Goal: Task Accomplishment & Management: Complete application form

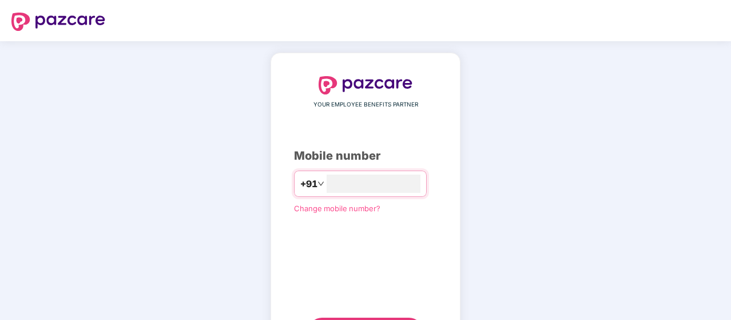
scroll to position [58, 0]
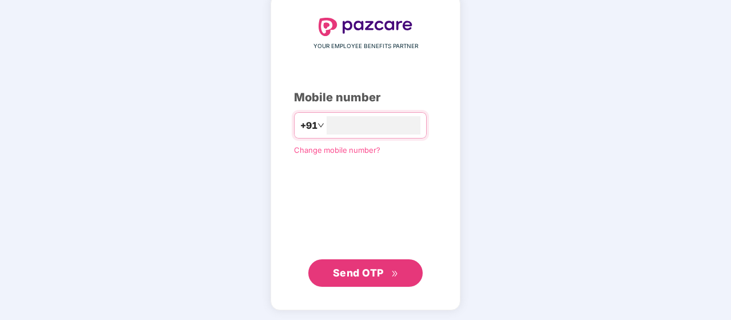
type input "**********"
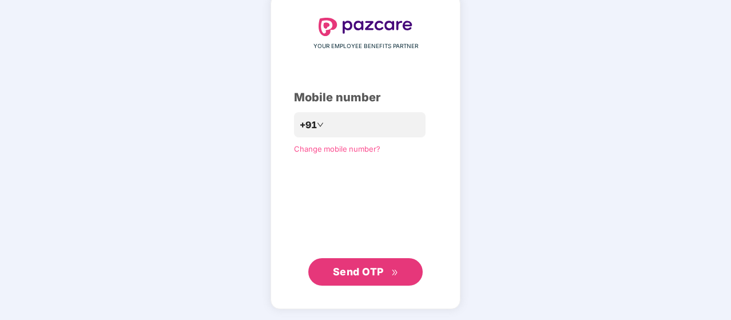
scroll to position [58, 0]
click at [359, 273] on span "Send OTP" at bounding box center [358, 272] width 51 height 12
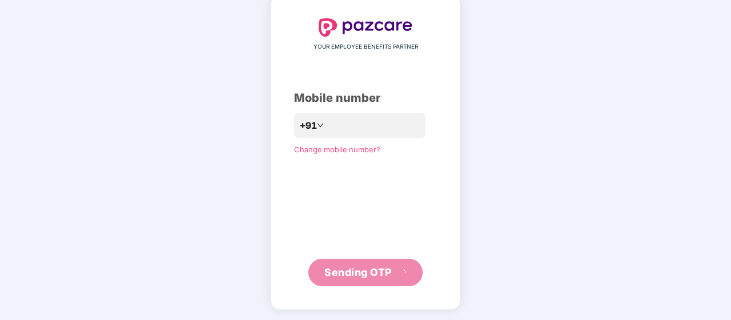
scroll to position [53, 0]
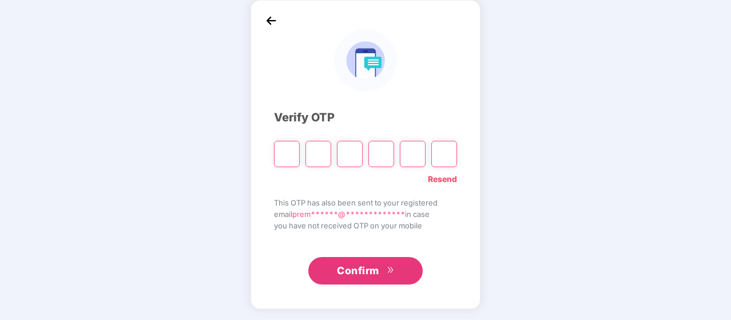
type input "*"
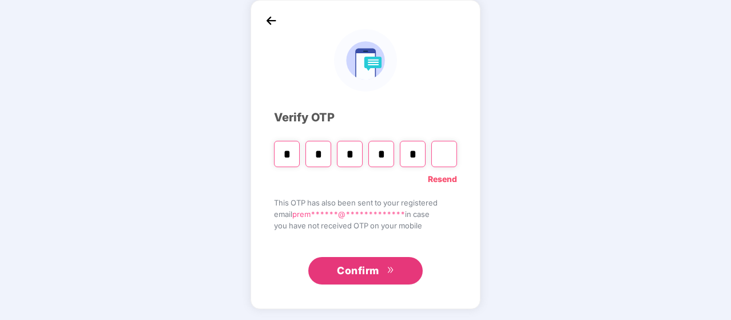
type input "*"
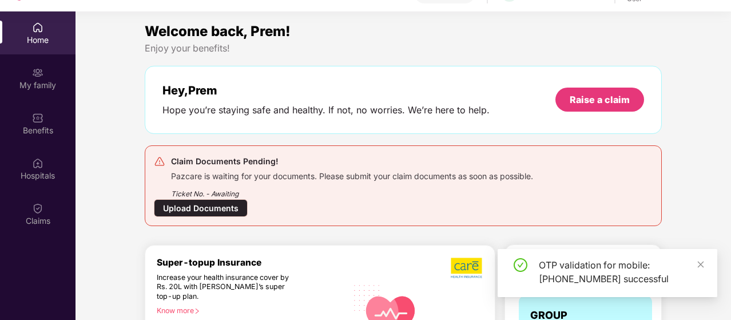
scroll to position [109, 0]
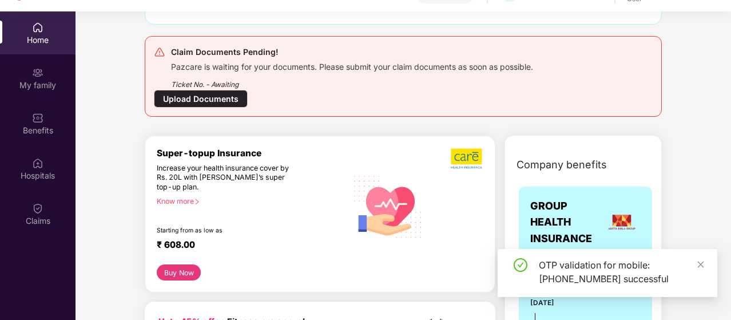
click at [204, 97] on div "Upload Documents" at bounding box center [201, 99] width 94 height 18
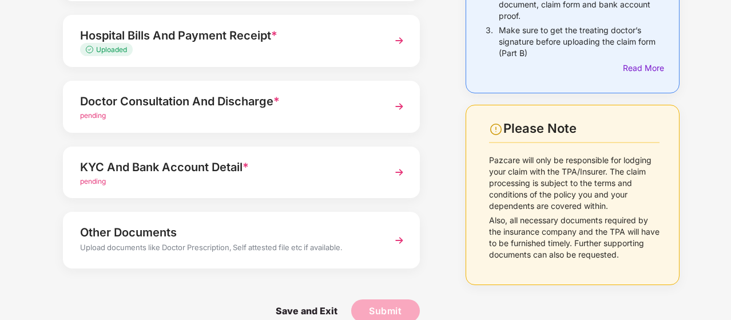
scroll to position [193, 0]
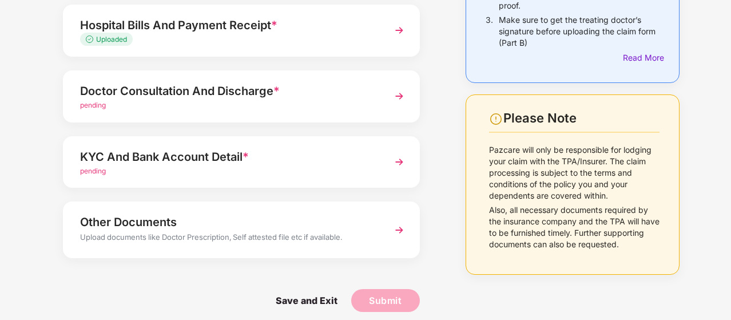
click at [397, 100] on img at bounding box center [399, 96] width 21 height 21
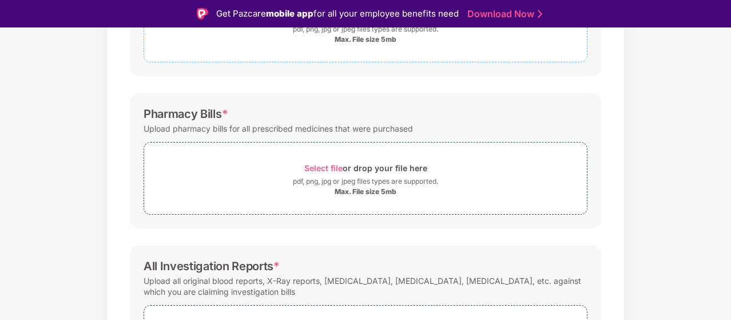
scroll to position [248, 0]
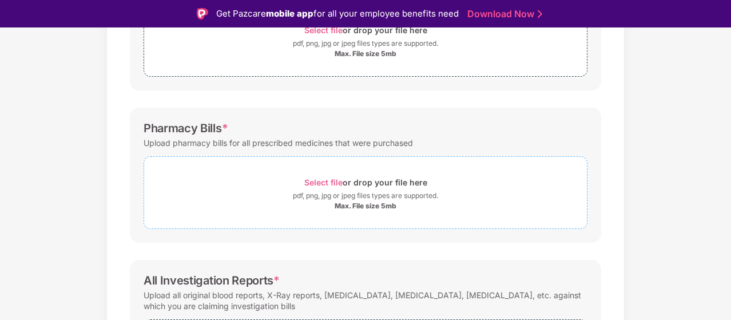
click at [320, 181] on span "Select file" at bounding box center [323, 182] width 38 height 10
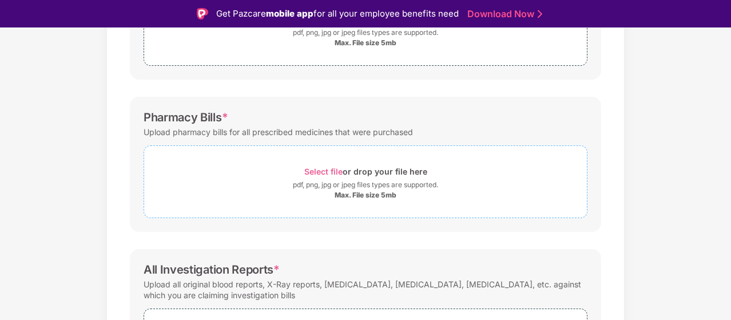
scroll to position [259, 0]
click at [332, 168] on span "Select file" at bounding box center [323, 171] width 38 height 10
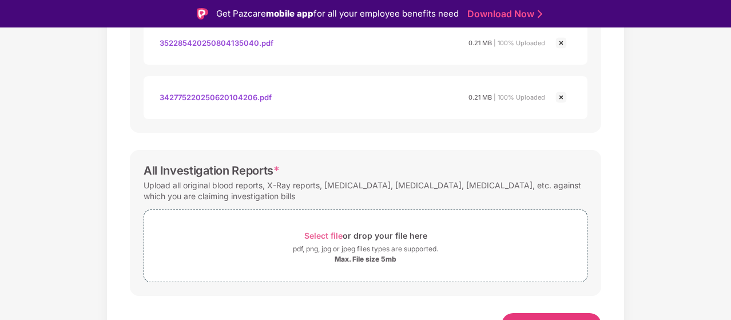
scroll to position [482, 0]
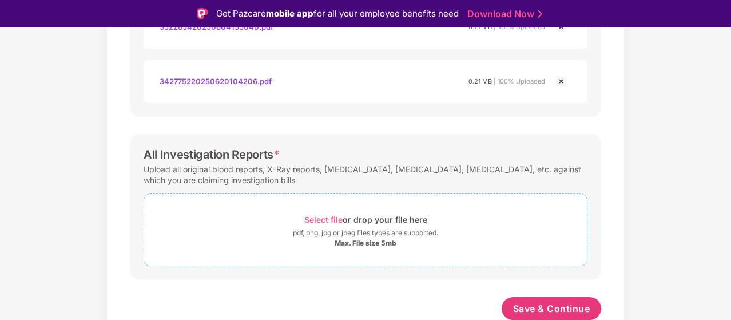
click at [324, 220] on span "Select file" at bounding box center [323, 219] width 38 height 10
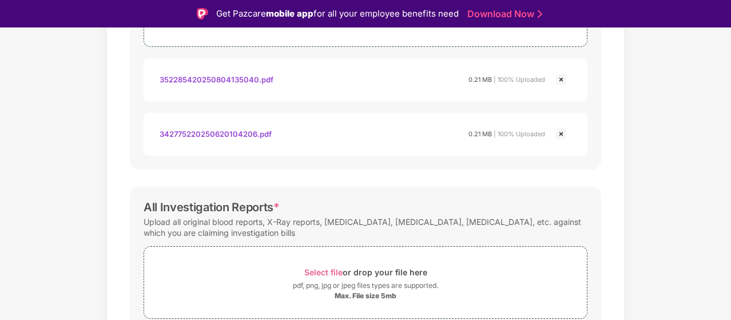
scroll to position [536, 0]
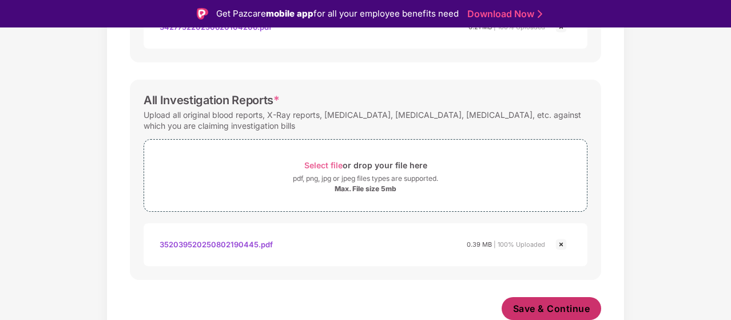
click at [534, 305] on span "Save & Continue" at bounding box center [551, 308] width 77 height 13
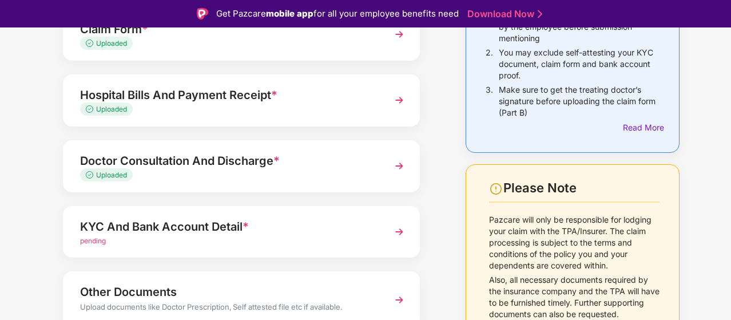
scroll to position [201, 0]
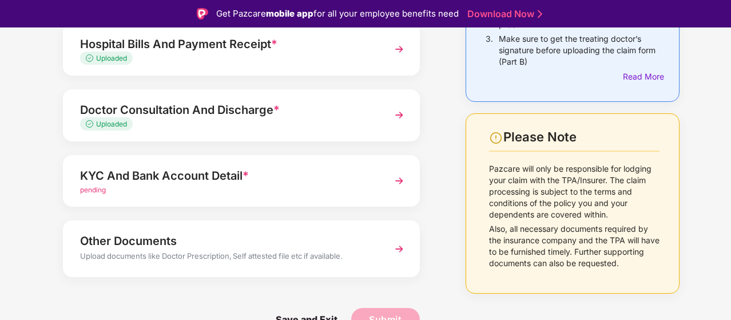
click at [399, 178] on img at bounding box center [399, 180] width 21 height 21
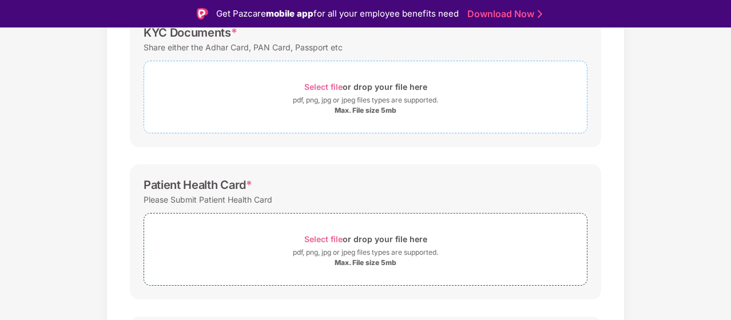
scroll to position [192, 0]
click at [321, 237] on span "Select file" at bounding box center [323, 238] width 38 height 10
click at [328, 236] on span "Select file" at bounding box center [323, 238] width 38 height 10
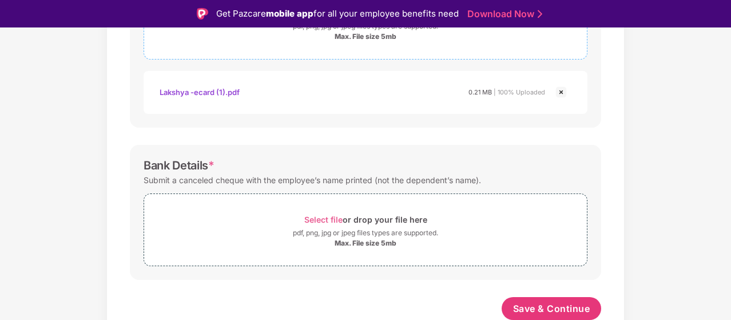
scroll to position [416, 0]
click at [324, 218] on span "Select file" at bounding box center [323, 220] width 38 height 10
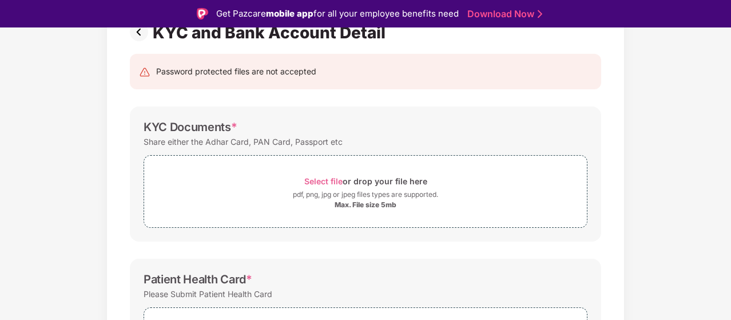
scroll to position [99, 0]
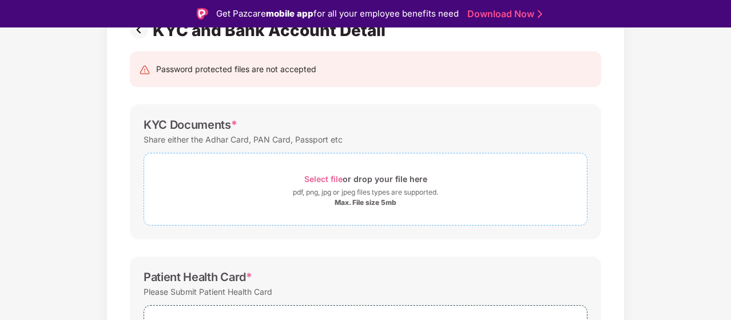
click at [325, 178] on span "Select file" at bounding box center [323, 179] width 38 height 10
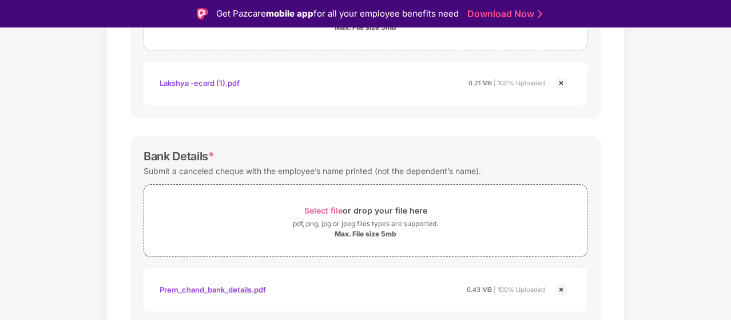
scroll to position [526, 0]
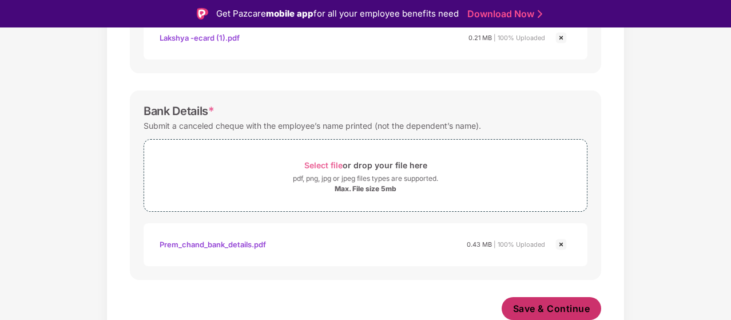
click at [530, 306] on span "Save & Continue" at bounding box center [551, 308] width 77 height 13
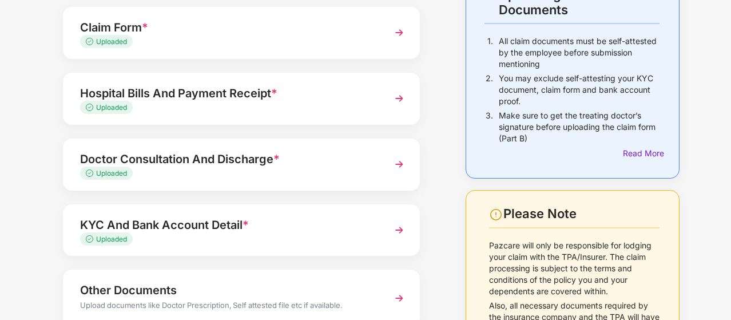
scroll to position [57, 0]
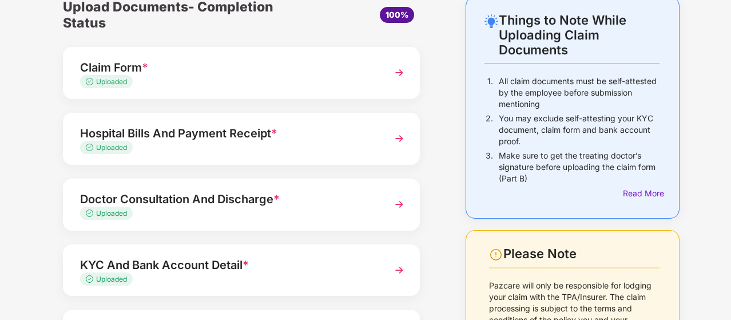
click at [397, 136] on img at bounding box center [399, 138] width 21 height 21
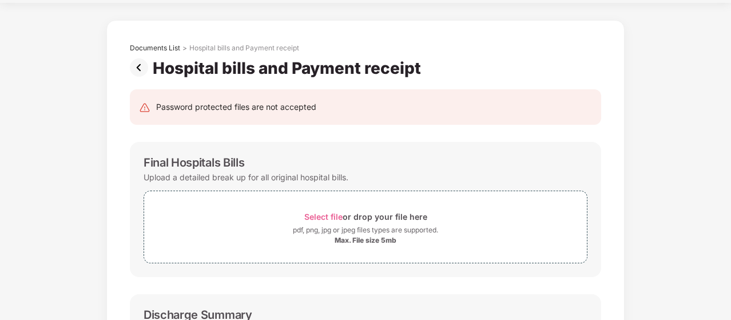
scroll to position [0, 0]
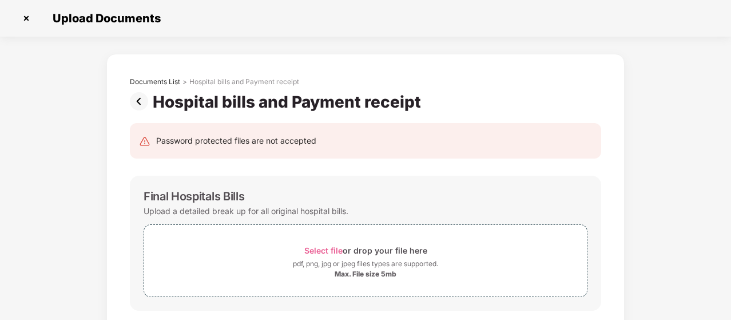
click at [27, 17] on img at bounding box center [26, 18] width 18 height 18
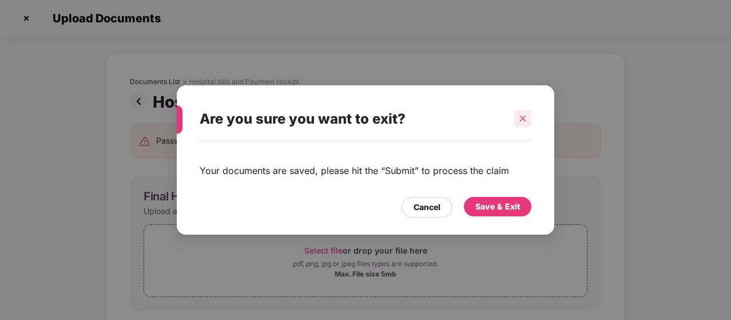
click at [523, 120] on icon "close" at bounding box center [523, 118] width 8 height 8
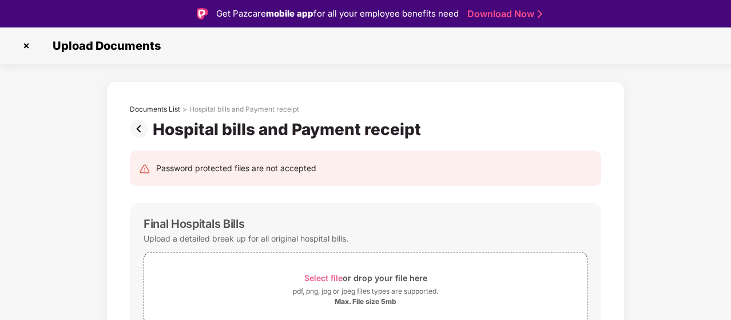
click at [29, 42] on img at bounding box center [26, 46] width 18 height 18
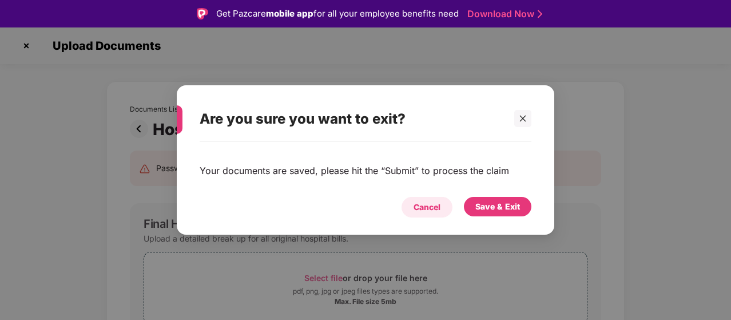
click at [444, 204] on div "Cancel" at bounding box center [426, 207] width 51 height 21
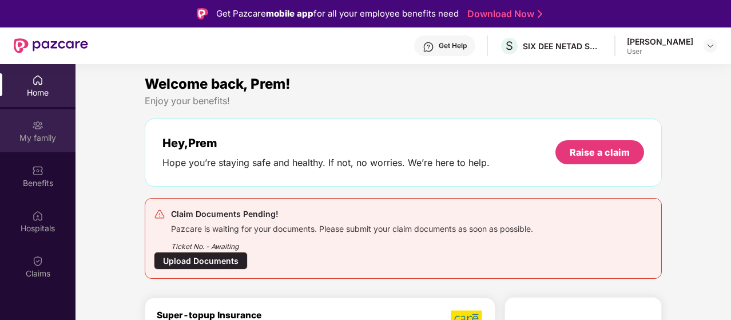
click at [46, 133] on div "My family" at bounding box center [37, 137] width 75 height 11
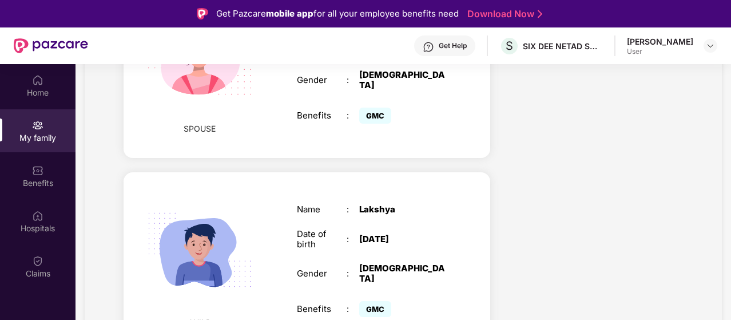
scroll to position [531, 0]
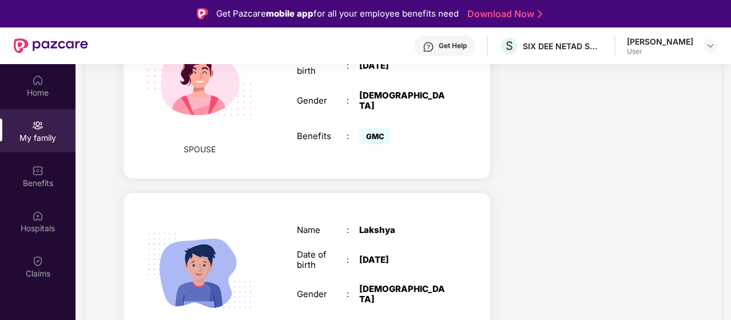
click at [427, 226] on div "Lakshya" at bounding box center [402, 230] width 87 height 10
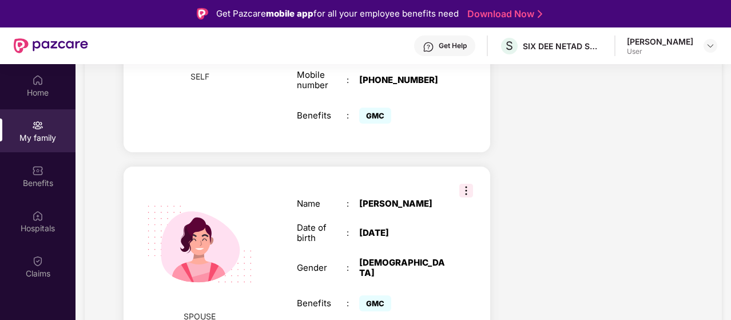
scroll to position [365, 0]
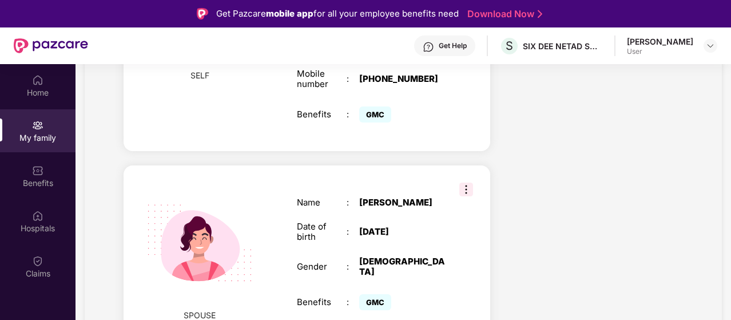
click at [467, 183] on img at bounding box center [466, 189] width 14 height 14
click at [544, 270] on div "Health Cover cover ₹3 Lakhs Policy issued 06 July 2025 Policy Expiry 05 July 20…" at bounding box center [595, 258] width 192 height 975
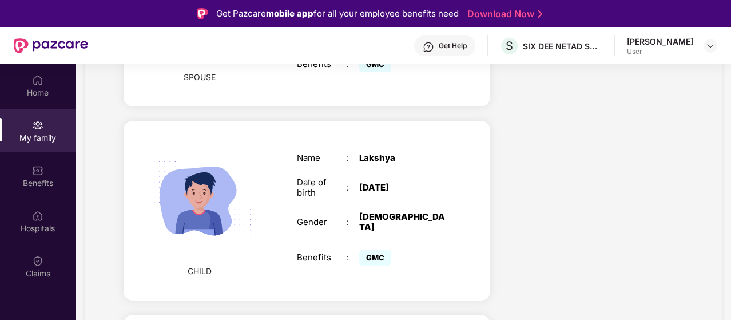
scroll to position [619, 0]
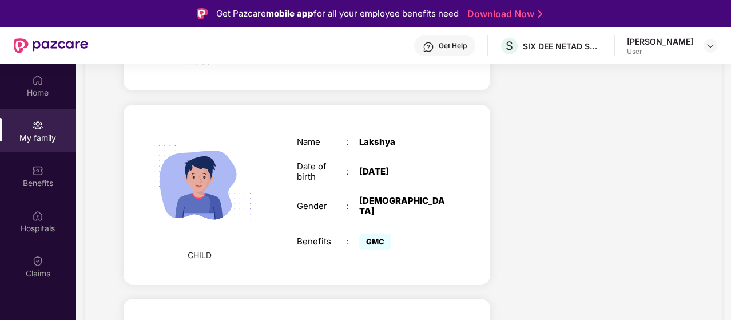
click at [472, 112] on div "CHILD Name : Lakshya Date of birth : 21 Sept 2024 Gender : MALE Benefits : GMC" at bounding box center [307, 194] width 367 height 179
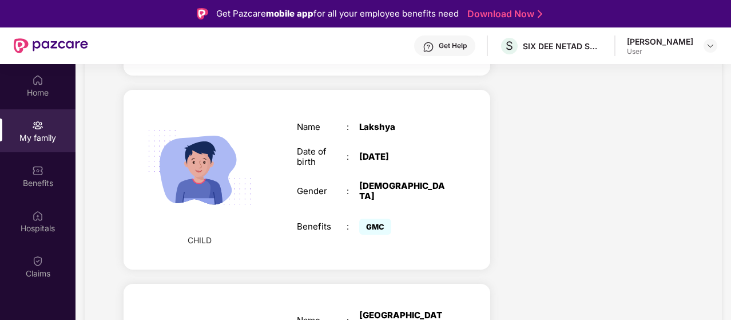
scroll to position [627, 0]
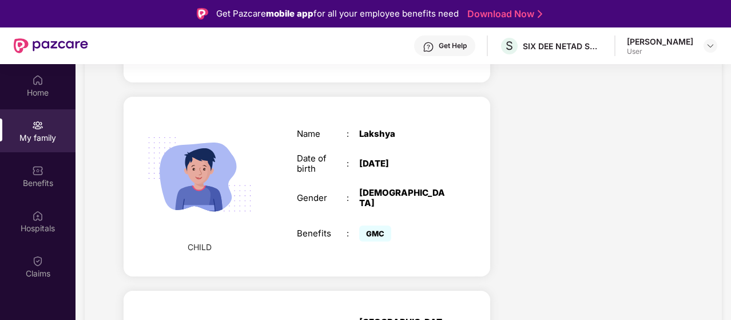
click at [207, 141] on img at bounding box center [199, 174] width 132 height 132
click at [377, 135] on div "Name : Lakshya Date of birth : 21 Sept 2024 Gender : MALE Benefits : GMC" at bounding box center [371, 186] width 172 height 144
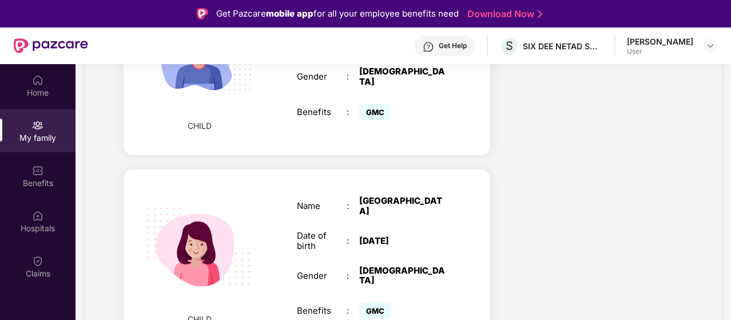
click at [701, 44] on div "Prem Chand User" at bounding box center [672, 46] width 90 height 20
click at [712, 47] on img at bounding box center [710, 45] width 9 height 9
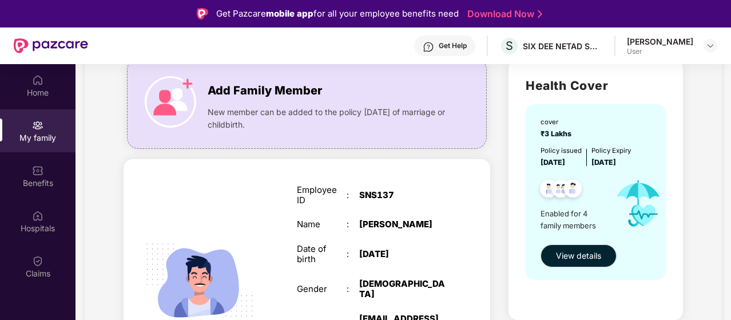
scroll to position [87, 0]
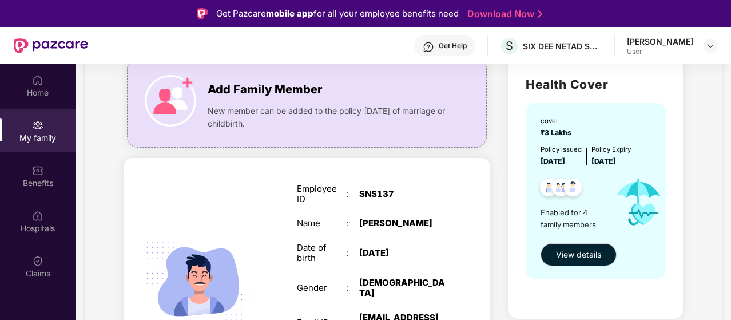
click at [572, 187] on img at bounding box center [573, 189] width 28 height 28
click at [575, 251] on span "View details" at bounding box center [578, 254] width 45 height 13
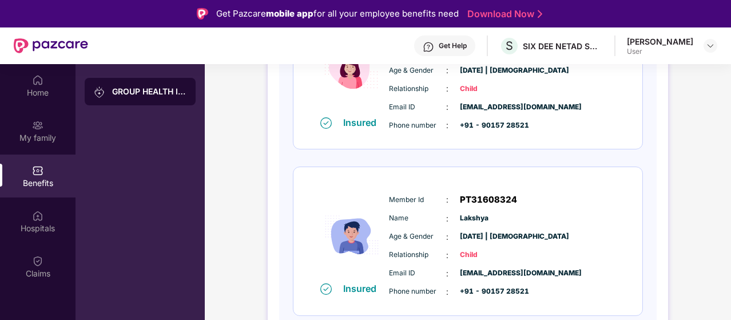
scroll to position [563, 0]
click at [554, 236] on div "Age & Gender : 21 Sept 2024 | Male" at bounding box center [502, 236] width 227 height 13
click at [580, 216] on div "Name : Lakshya" at bounding box center [502, 218] width 227 height 13
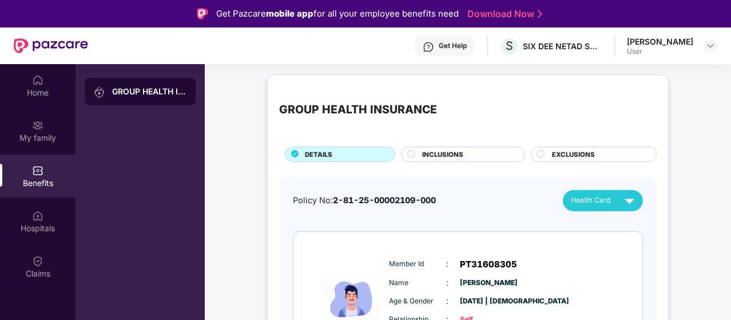
scroll to position [0, 0]
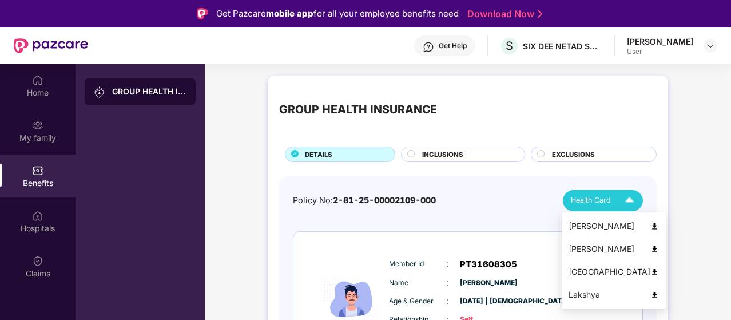
click at [626, 196] on img at bounding box center [629, 200] width 20 height 20
click at [650, 296] on img at bounding box center [654, 294] width 9 height 9
click at [650, 292] on img at bounding box center [654, 294] width 9 height 9
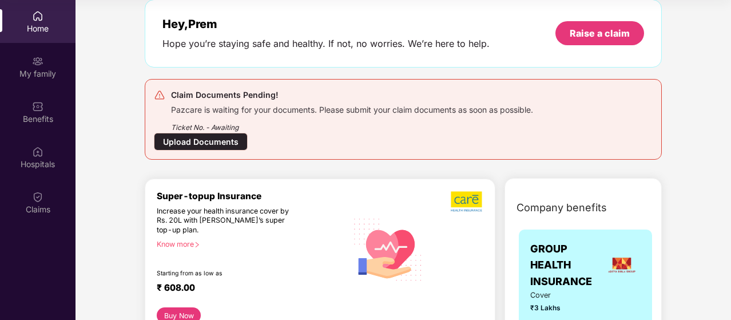
scroll to position [52, 0]
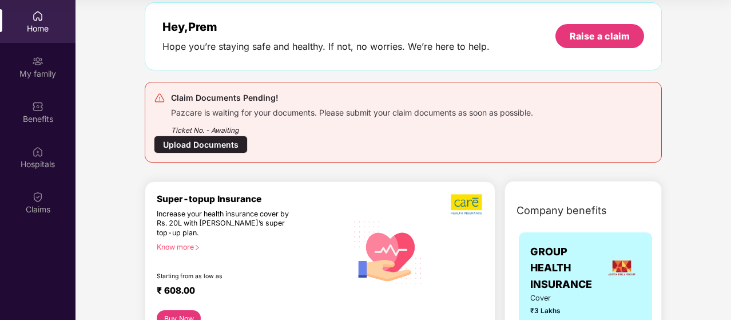
click at [200, 148] on div "Upload Documents" at bounding box center [201, 145] width 94 height 18
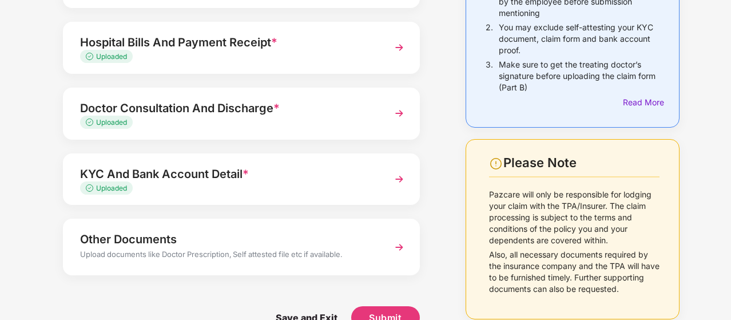
scroll to position [149, 0]
click at [401, 114] on img at bounding box center [399, 112] width 21 height 21
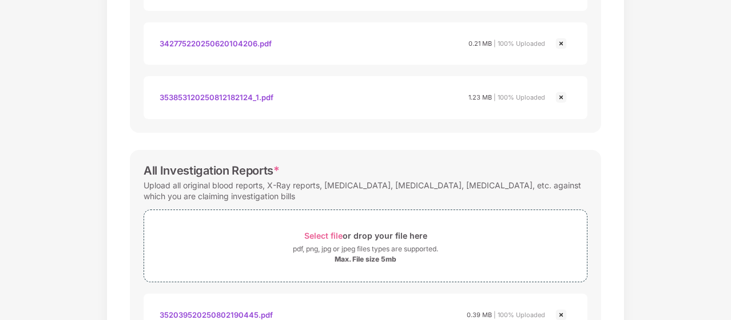
scroll to position [589, 0]
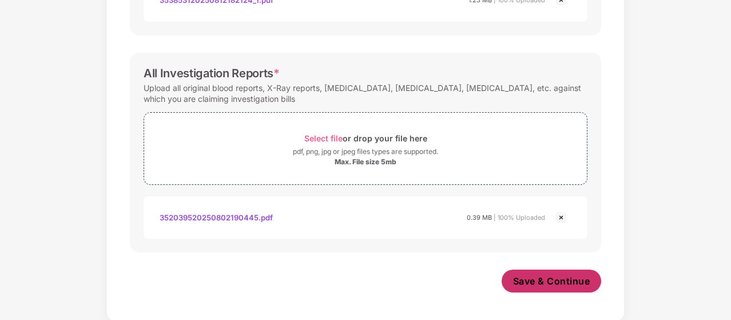
click at [532, 280] on span "Save & Continue" at bounding box center [551, 280] width 77 height 13
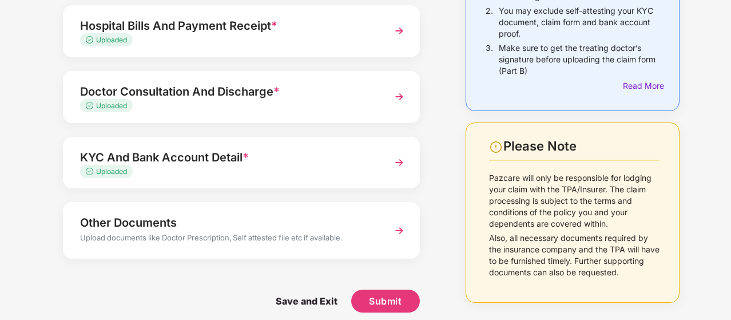
scroll to position [174, 0]
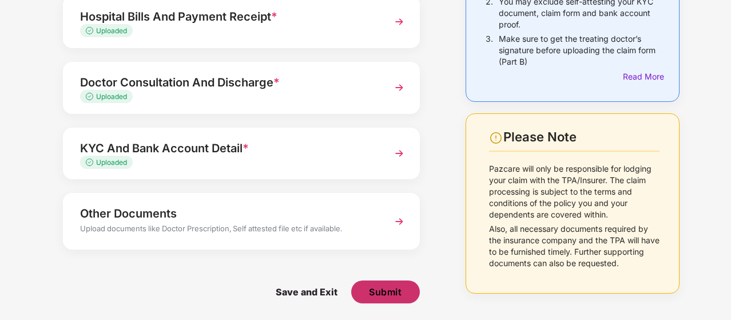
click at [384, 288] on span "Submit" at bounding box center [385, 291] width 33 height 13
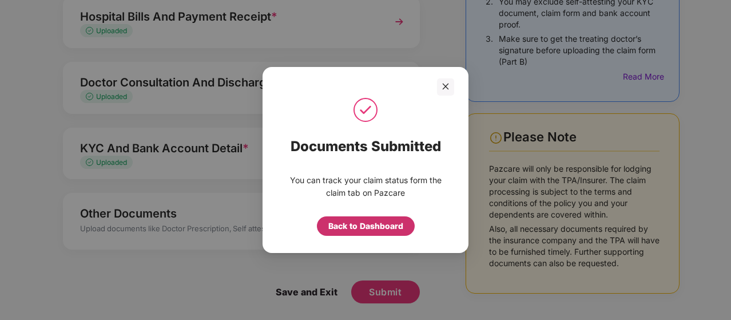
click at [367, 225] on div "Back to Dashboard" at bounding box center [365, 226] width 75 height 13
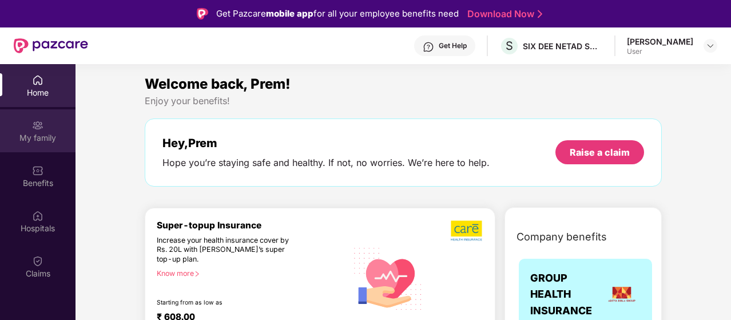
click at [30, 136] on div "My family" at bounding box center [37, 137] width 75 height 11
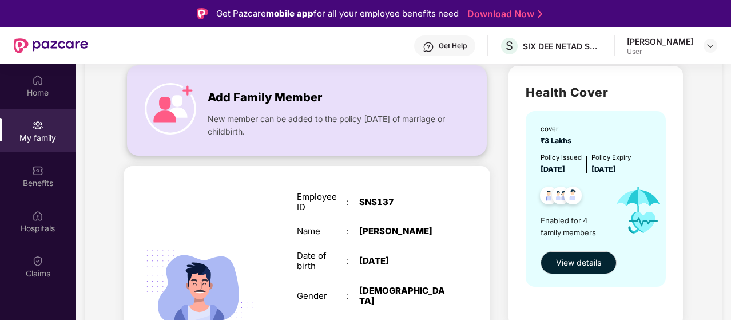
scroll to position [79, 0]
click at [181, 104] on img at bounding box center [170, 107] width 51 height 51
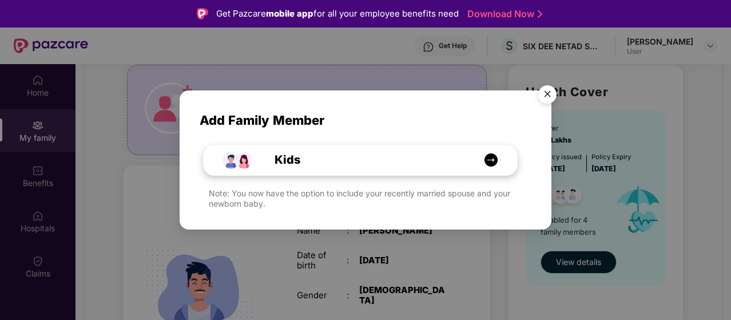
click at [491, 162] on img at bounding box center [491, 160] width 14 height 14
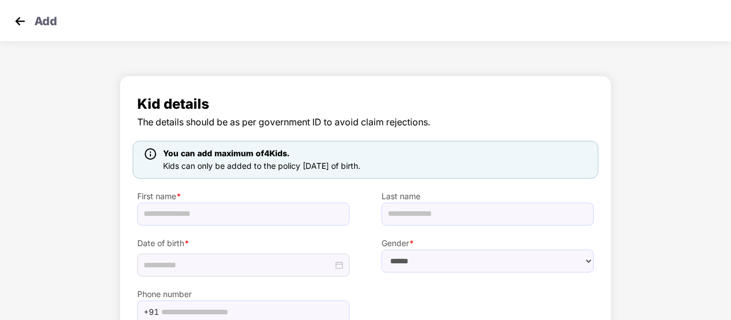
scroll to position [92, 0]
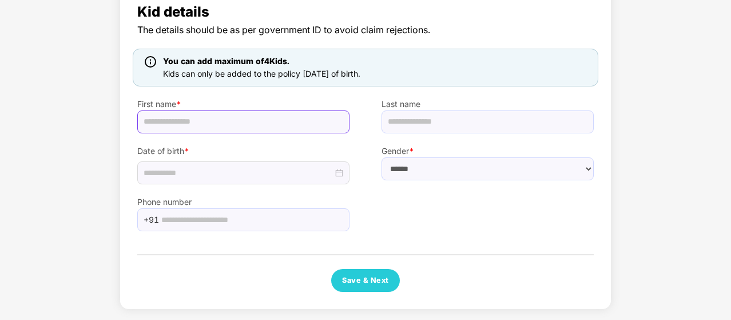
click at [274, 129] on input "text" at bounding box center [243, 121] width 212 height 23
click at [244, 99] on label "First name *" at bounding box center [243, 104] width 212 height 13
click at [217, 121] on input "text" at bounding box center [243, 121] width 212 height 23
type input "*"
type input "******"
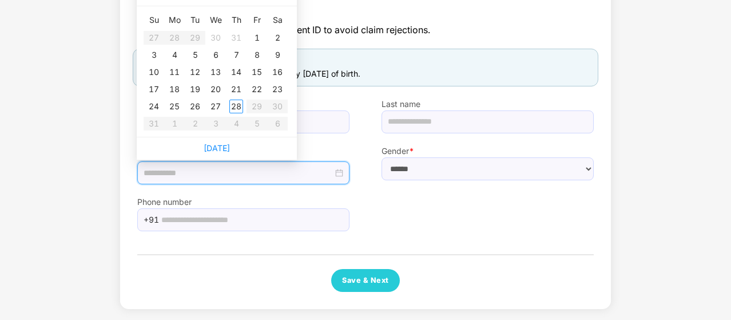
type input "**********"
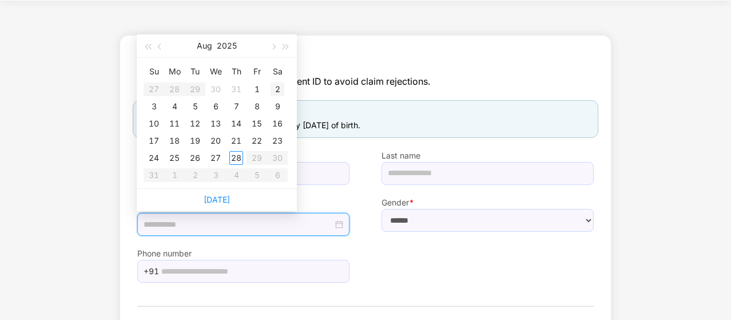
scroll to position [38, 0]
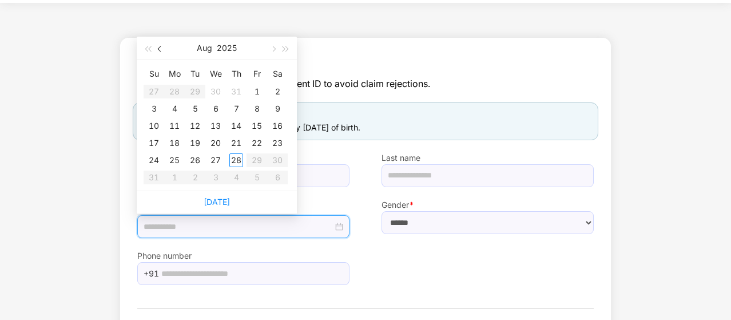
click at [159, 48] on span "button" at bounding box center [161, 49] width 6 height 6
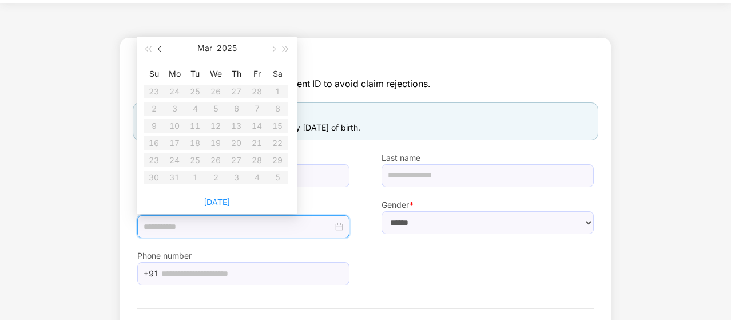
click at [159, 48] on span "button" at bounding box center [161, 49] width 6 height 6
click at [150, 49] on span "button" at bounding box center [148, 49] width 6 height 6
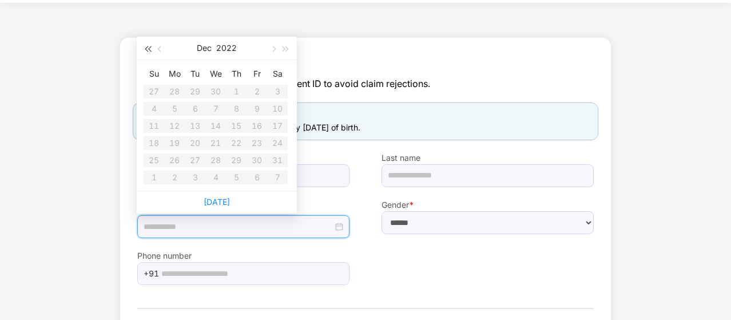
click at [150, 49] on span "button" at bounding box center [148, 49] width 6 height 6
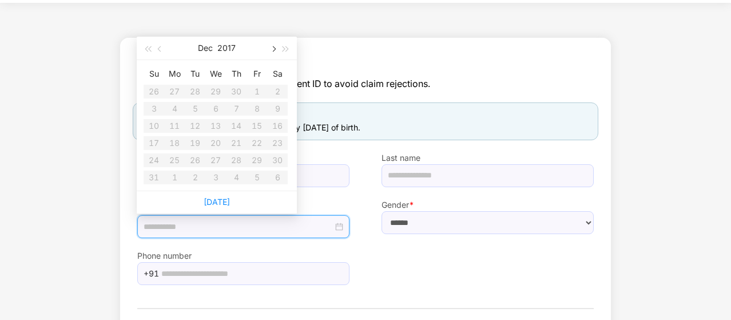
click at [273, 47] on span "button" at bounding box center [273, 49] width 6 height 6
click at [160, 49] on span "button" at bounding box center [161, 49] width 6 height 6
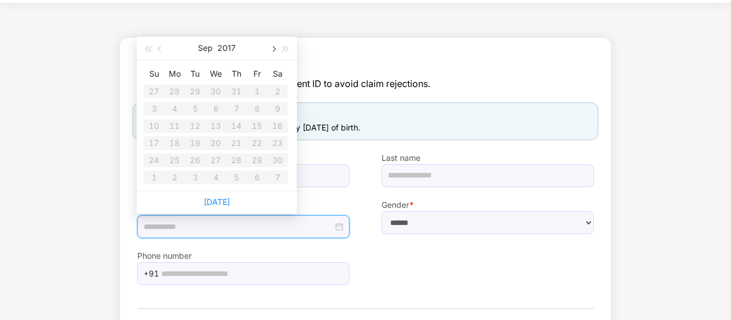
click at [274, 47] on span "button" at bounding box center [273, 49] width 6 height 6
click at [229, 47] on button "2017" at bounding box center [226, 48] width 18 height 23
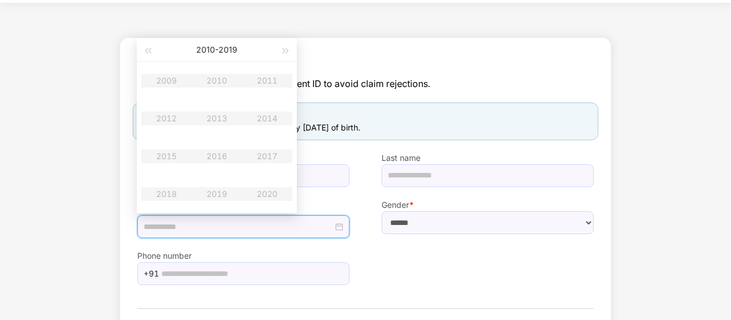
click at [229, 47] on button "[DATE] - [DATE]" at bounding box center [216, 49] width 41 height 23
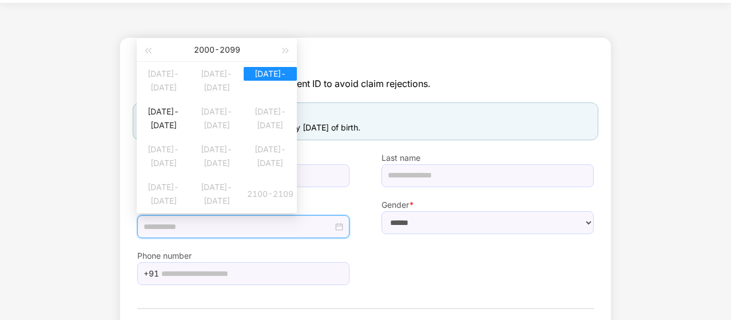
click at [202, 50] on div "[DATE] - [DATE]" at bounding box center [216, 49] width 125 height 23
type input "**********"
click at [210, 77] on table "[DATE]-[DATE] [DATE]-[DATE] [DATE]-[DATE] [DATE]-[DATE] [DATE]-[DATE] [DATE]-[D…" at bounding box center [217, 137] width 160 height 151
click at [266, 76] on table "[DATE]-[DATE] [DATE]-[DATE] [DATE]-[DATE] [DATE]-[DATE] [DATE]-[DATE] [DATE]-[D…" at bounding box center [217, 137] width 160 height 151
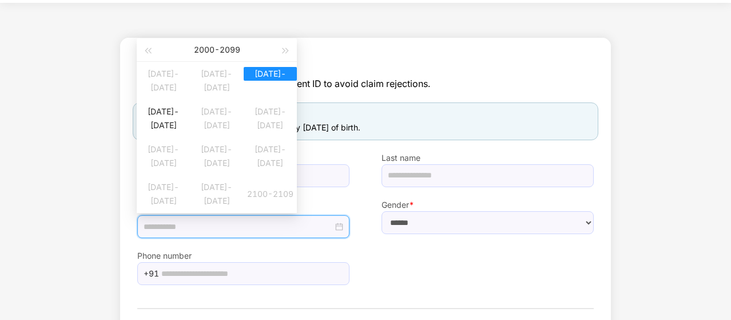
click at [266, 82] on table "[DATE]-[DATE] [DATE]-[DATE] [DATE]-[DATE] [DATE]-[DATE] [DATE]-[DATE] [DATE]-[D…" at bounding box center [217, 137] width 160 height 151
click at [285, 50] on span "button" at bounding box center [286, 50] width 6 height 6
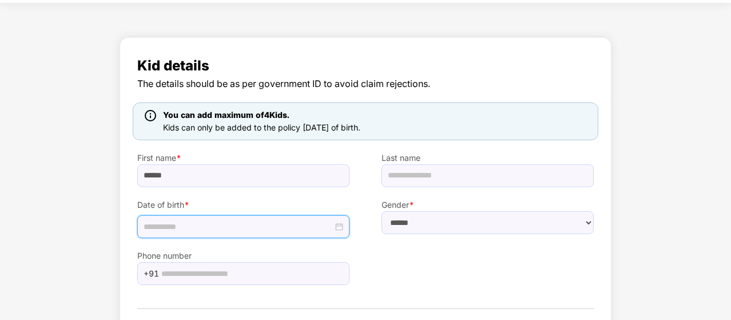
click at [338, 229] on div at bounding box center [244, 226] width 200 height 13
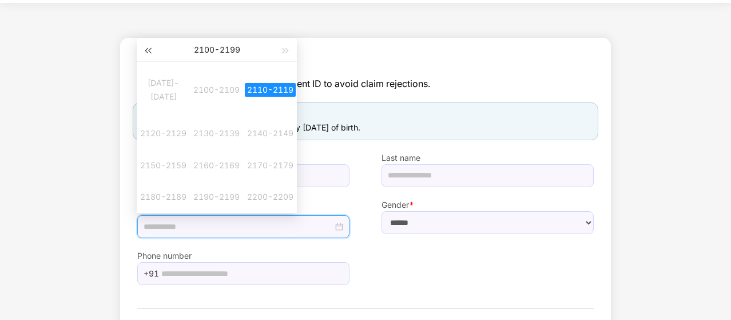
click at [145, 50] on span "button" at bounding box center [148, 50] width 6 height 6
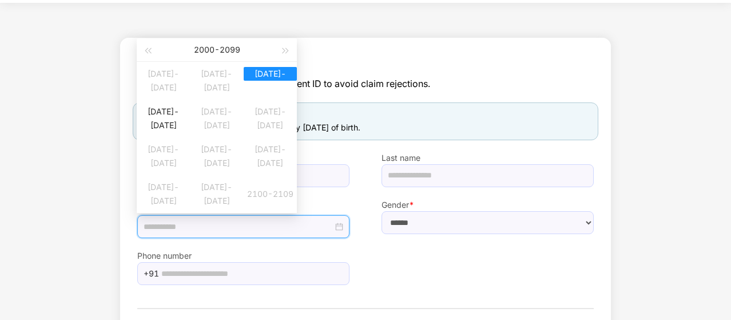
click at [223, 52] on div "[DATE] - [DATE]" at bounding box center [216, 49] width 125 height 23
click at [207, 50] on div "[DATE] - [DATE]" at bounding box center [216, 49] width 125 height 23
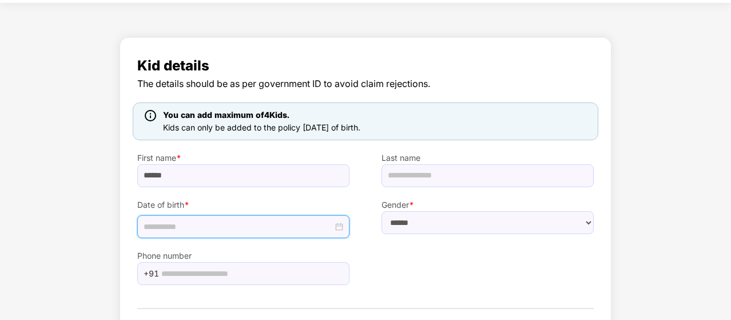
click at [169, 220] on input at bounding box center [238, 226] width 189 height 13
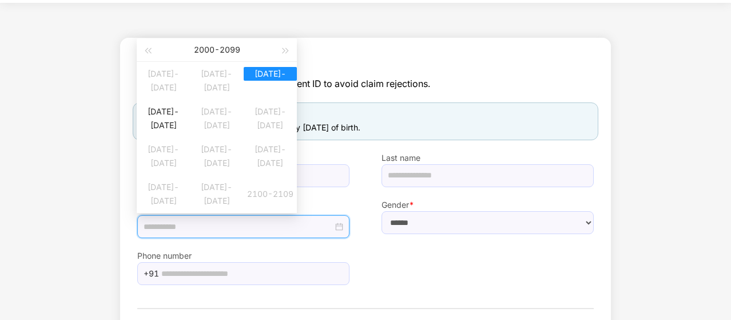
click at [156, 226] on input at bounding box center [238, 226] width 189 height 13
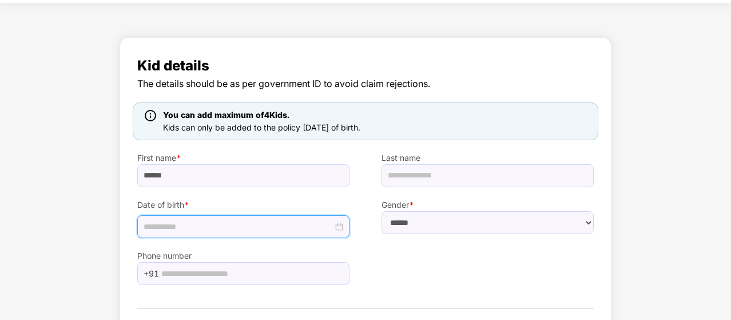
click at [360, 131] on span "Kids can only be added to the policy [DATE] of birth." at bounding box center [261, 127] width 197 height 10
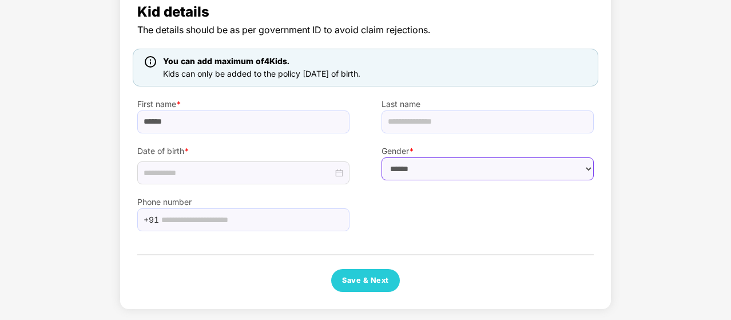
click at [572, 168] on select "****** **** ******" at bounding box center [487, 168] width 212 height 23
select select "******"
click at [381, 157] on select "****** **** ******" at bounding box center [487, 168] width 212 height 23
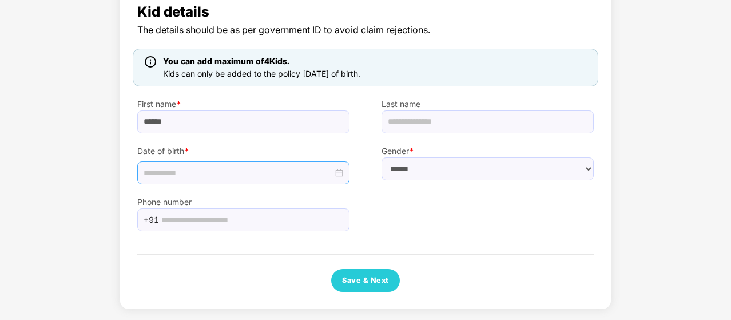
click at [333, 169] on div at bounding box center [244, 172] width 200 height 13
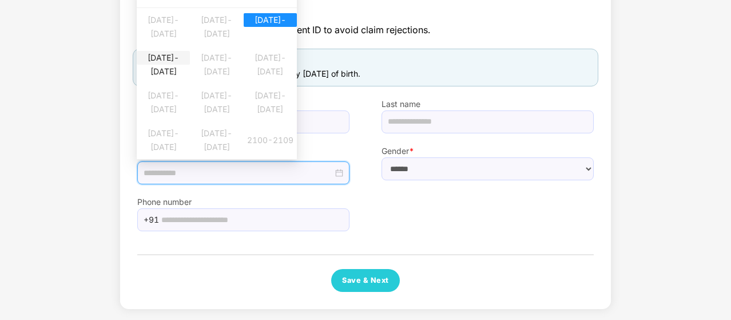
type input "**********"
click at [176, 62] on div "[DATE]-[DATE]" at bounding box center [163, 58] width 53 height 14
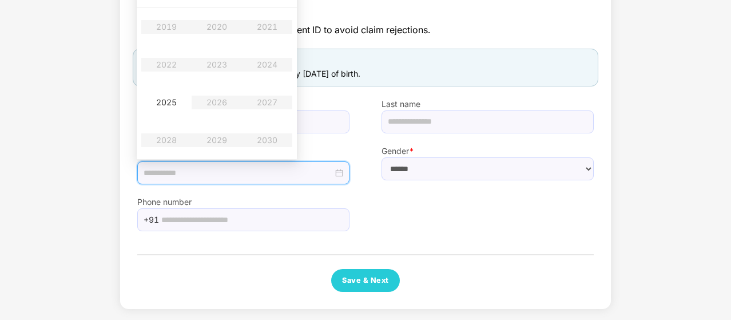
click at [176, 62] on table "2019 2020 2021 2022 2023 2024 2025 2026 2027 2028 2029 2030" at bounding box center [216, 83] width 151 height 151
type input "**********"
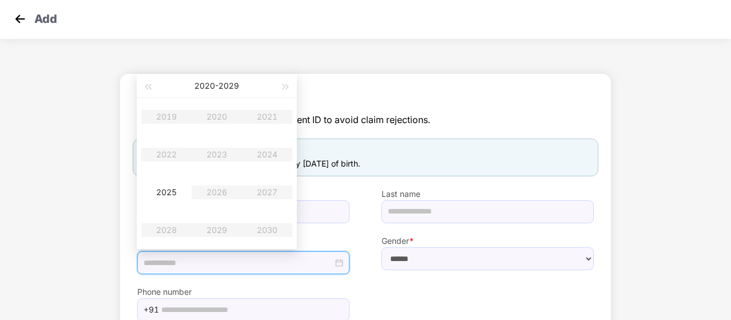
scroll to position [3, 0]
click at [152, 88] on button "button" at bounding box center [147, 85] width 13 height 23
click at [262, 193] on table "2009 2010 2011 2012 2013 2014 2015 2016 2017 2018 2019 2020" at bounding box center [216, 172] width 151 height 151
click at [270, 190] on table "2009 2010 2011 2012 2013 2014 2015 2016 2017 2018 2019 2020" at bounding box center [216, 172] width 151 height 151
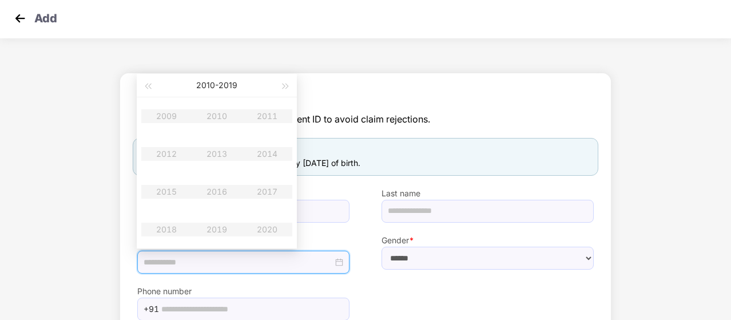
click at [270, 190] on table "2009 2010 2011 2012 2013 2014 2015 2016 2017 2018 2019 2020" at bounding box center [216, 172] width 151 height 151
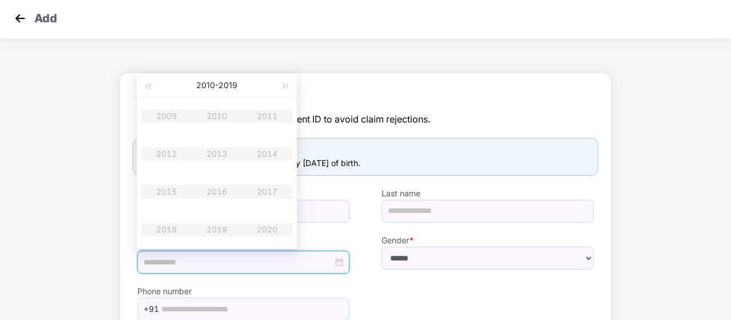
click at [270, 190] on table "2009 2010 2011 2012 2013 2014 2015 2016 2017 2018 2019 2020" at bounding box center [216, 172] width 151 height 151
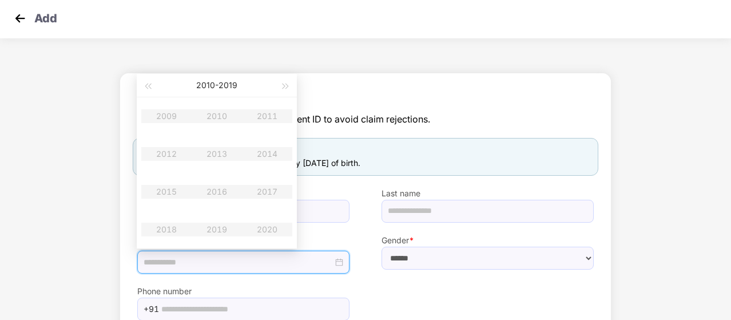
click at [270, 190] on table "2009 2010 2011 2012 2013 2014 2015 2016 2017 2018 2019 2020" at bounding box center [216, 172] width 151 height 151
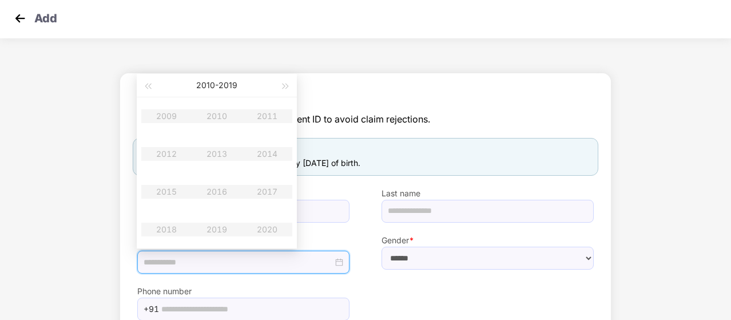
click at [270, 190] on table "2009 2010 2011 2012 2013 2014 2015 2016 2017 2018 2019 2020" at bounding box center [216, 172] width 151 height 151
click at [149, 82] on button "button" at bounding box center [147, 85] width 13 height 23
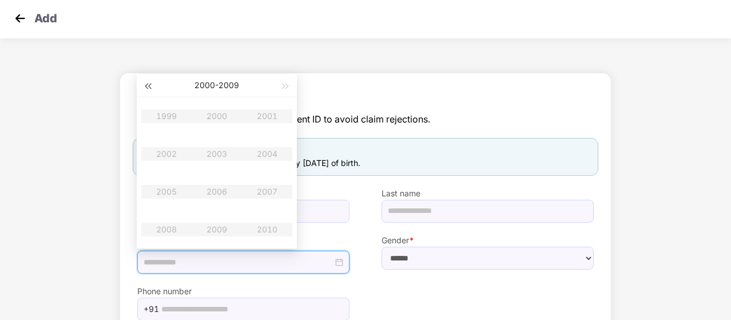
click at [149, 82] on button "button" at bounding box center [147, 85] width 13 height 23
click at [284, 82] on button "button" at bounding box center [286, 85] width 13 height 23
click at [283, 86] on span "button" at bounding box center [286, 86] width 6 height 6
click at [264, 192] on table "2009 2010 2011 2012 2013 2014 2015 2016 2017 2018 2019 2020" at bounding box center [216, 172] width 151 height 151
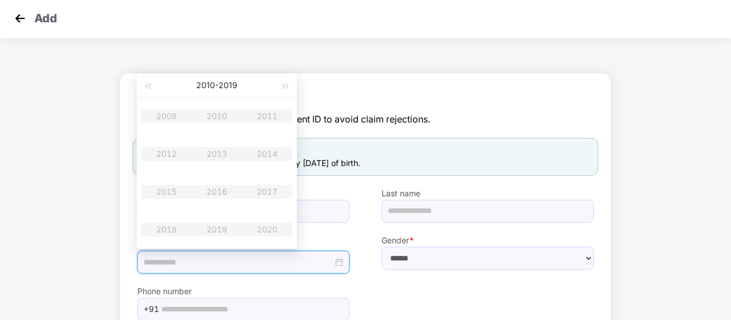
click at [264, 192] on table "2009 2010 2011 2012 2013 2014 2015 2016 2017 2018 2019 2020" at bounding box center [216, 172] width 151 height 151
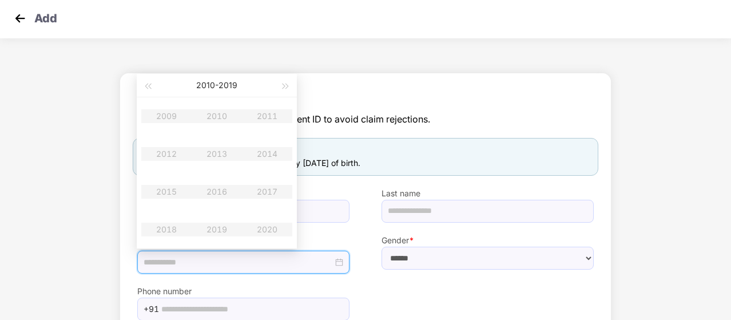
click at [264, 192] on table "2009 2010 2011 2012 2013 2014 2015 2016 2017 2018 2019 2020" at bounding box center [216, 172] width 151 height 151
click at [154, 84] on div "[DATE] - [DATE]" at bounding box center [216, 85] width 125 height 23
click at [150, 84] on span "button" at bounding box center [148, 86] width 6 height 6
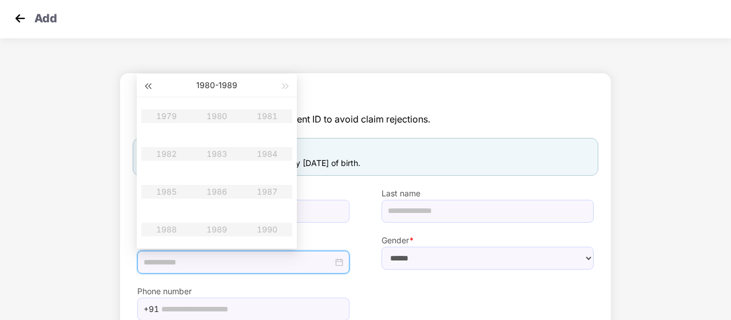
click at [150, 84] on span "button" at bounding box center [148, 86] width 6 height 6
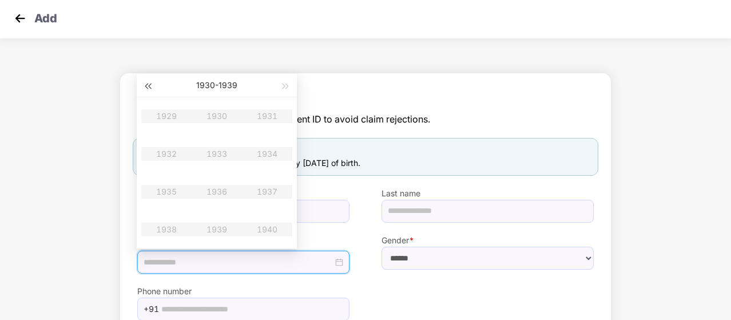
click at [150, 84] on span "button" at bounding box center [148, 86] width 6 height 6
click at [283, 85] on span "button" at bounding box center [286, 86] width 6 height 6
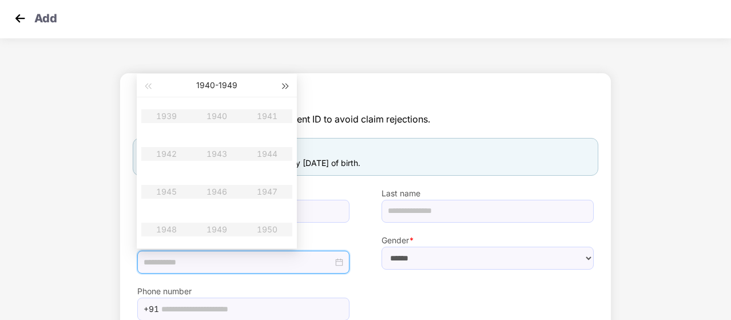
click at [283, 85] on span "button" at bounding box center [286, 86] width 6 height 6
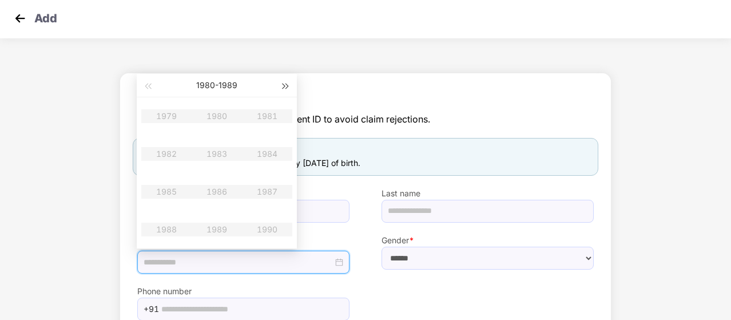
click at [283, 85] on span "button" at bounding box center [286, 86] width 6 height 6
click at [149, 87] on button "button" at bounding box center [147, 85] width 13 height 23
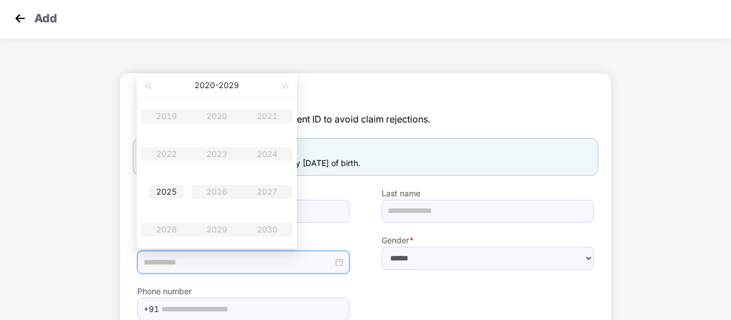
type input "**********"
click at [167, 188] on div "2025" at bounding box center [166, 192] width 34 height 14
click at [167, 188] on div "[DATE]" at bounding box center [166, 192] width 34 height 14
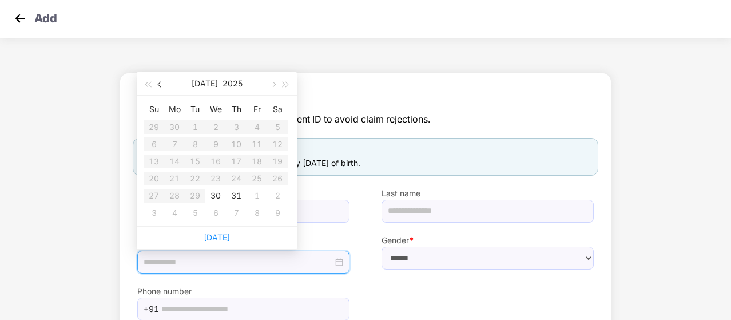
click at [157, 86] on button "button" at bounding box center [160, 83] width 13 height 23
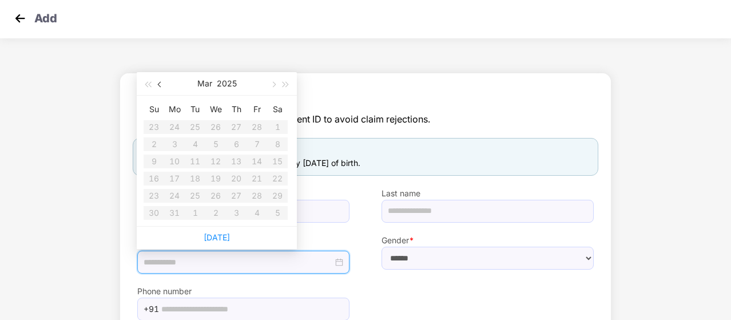
click at [157, 86] on button "button" at bounding box center [160, 83] width 13 height 23
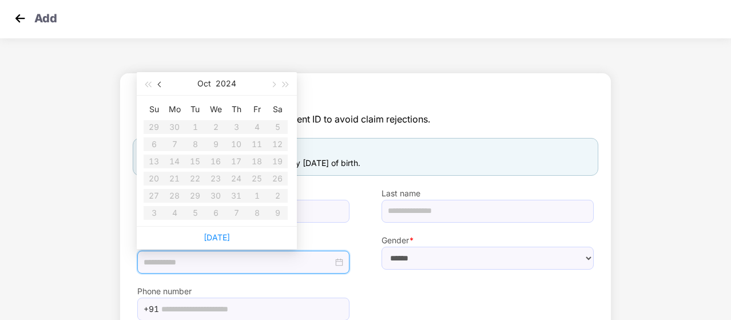
click at [157, 86] on button "button" at bounding box center [160, 83] width 13 height 23
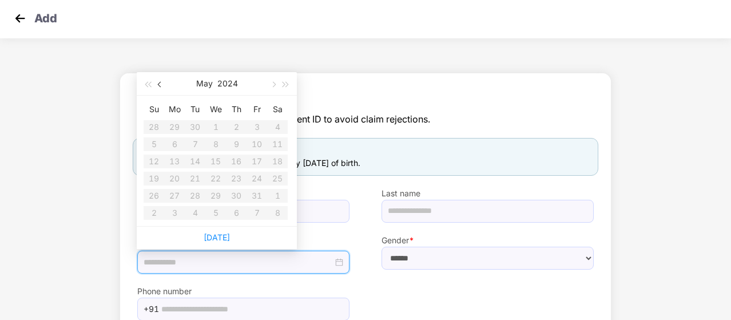
click at [157, 86] on button "button" at bounding box center [160, 83] width 13 height 23
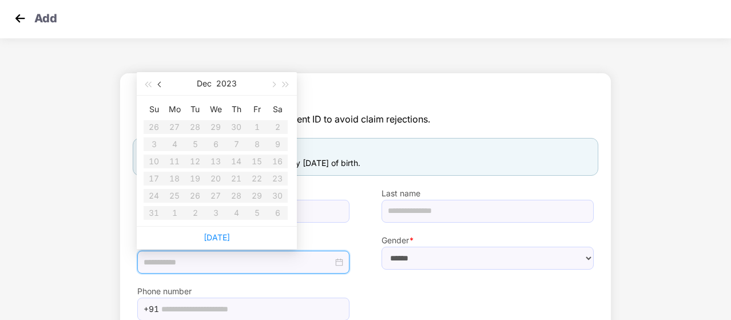
click at [157, 86] on button "button" at bounding box center [160, 83] width 13 height 23
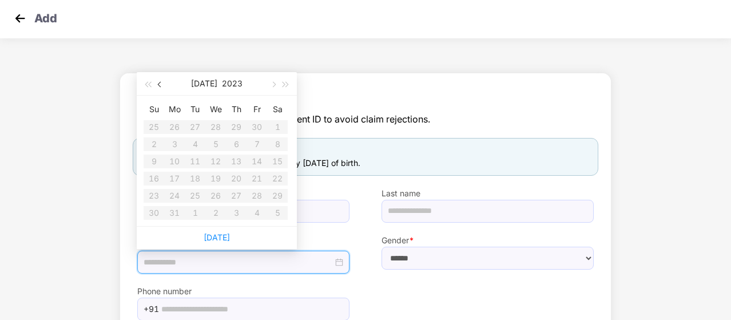
click at [157, 86] on button "button" at bounding box center [160, 83] width 13 height 23
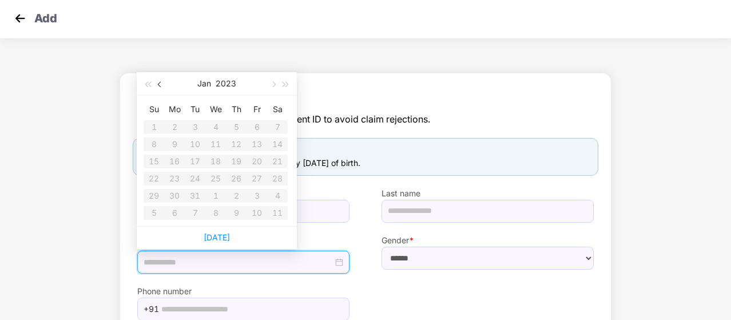
click at [157, 86] on button "button" at bounding box center [160, 83] width 13 height 23
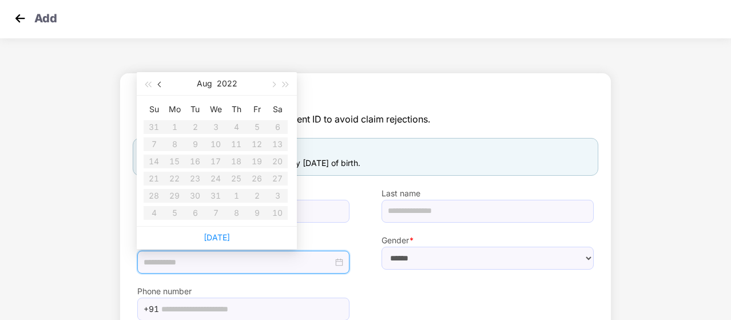
click at [157, 86] on button "button" at bounding box center [160, 83] width 13 height 23
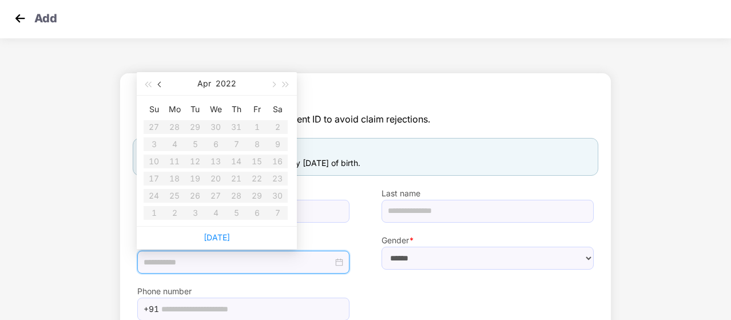
click at [157, 86] on button "button" at bounding box center [160, 83] width 13 height 23
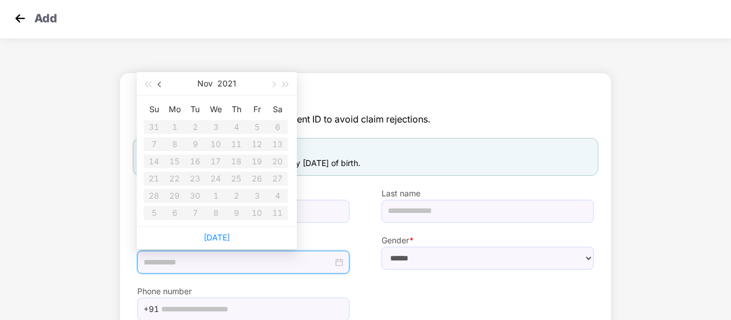
click at [157, 86] on button "button" at bounding box center [160, 83] width 13 height 23
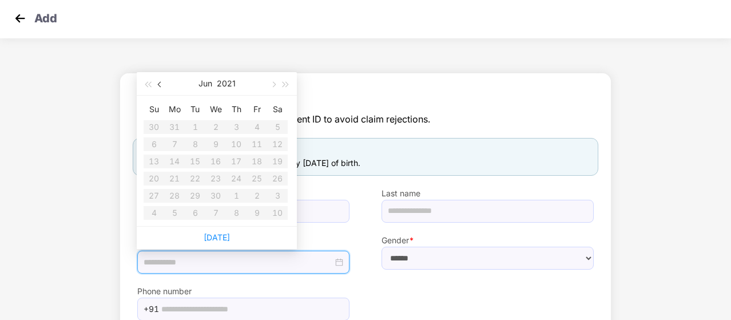
click at [157, 86] on button "button" at bounding box center [160, 83] width 13 height 23
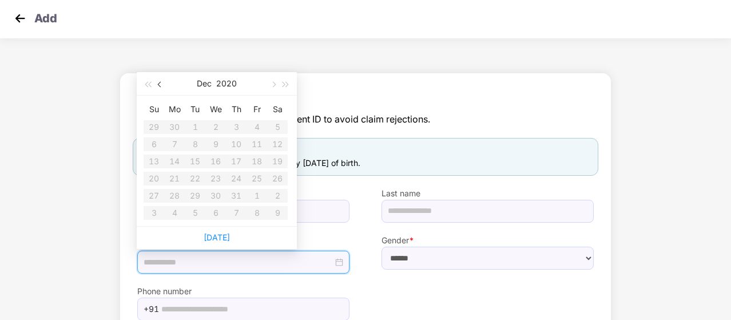
click at [157, 86] on button "button" at bounding box center [160, 83] width 13 height 23
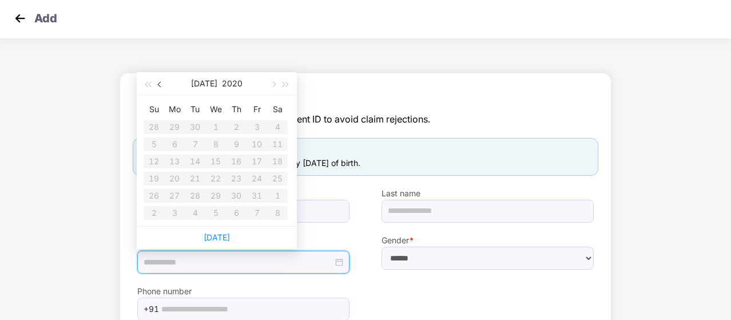
click at [157, 86] on button "button" at bounding box center [160, 83] width 13 height 23
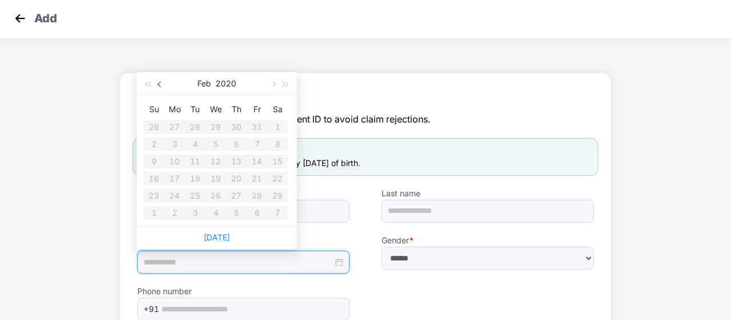
click at [157, 86] on button "button" at bounding box center [160, 83] width 13 height 23
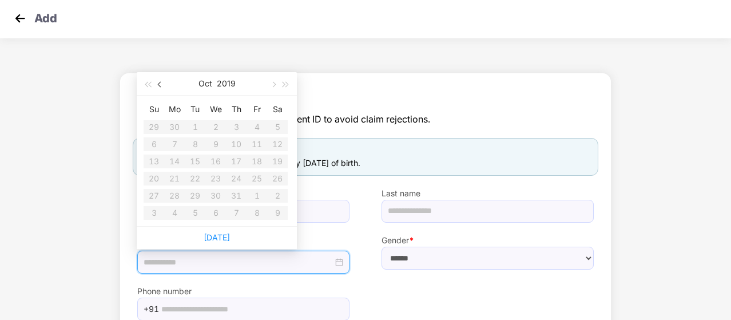
click at [157, 86] on button "button" at bounding box center [160, 83] width 13 height 23
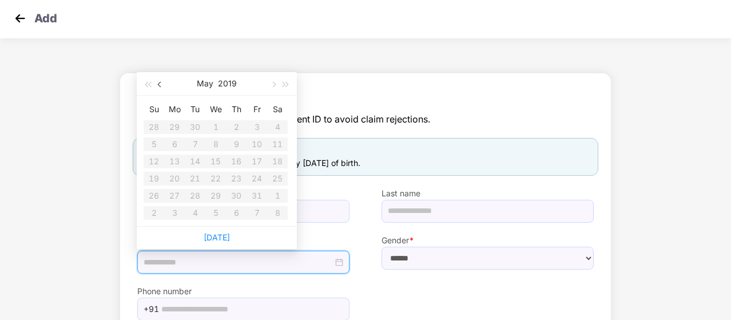
click at [157, 86] on button "button" at bounding box center [160, 83] width 13 height 23
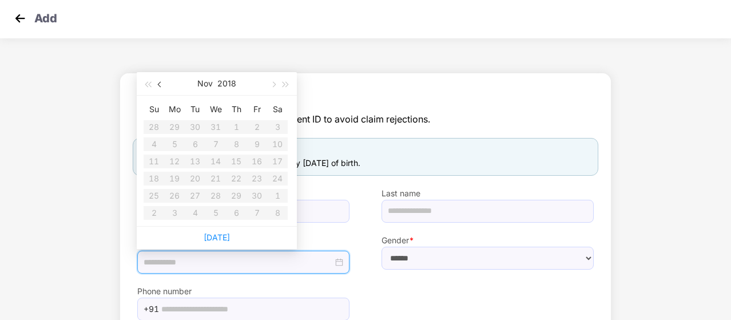
click at [157, 86] on button "button" at bounding box center [160, 83] width 13 height 23
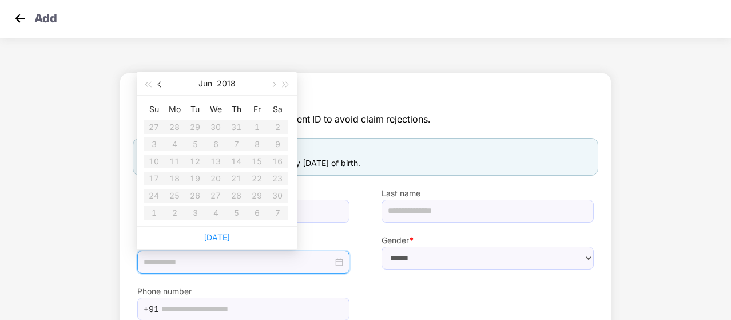
click at [157, 86] on button "button" at bounding box center [160, 83] width 13 height 23
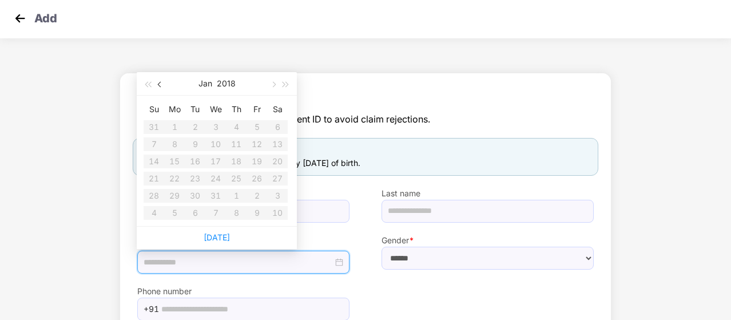
click at [157, 86] on button "button" at bounding box center [160, 83] width 13 height 23
click at [273, 84] on span "button" at bounding box center [273, 84] width 6 height 6
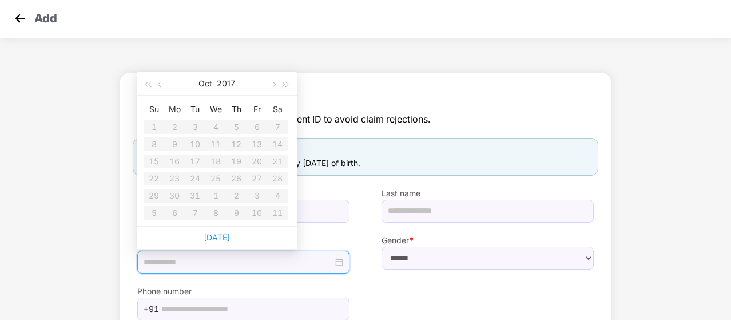
click at [176, 144] on table "Su Mo Tu We Th Fr Sa 1 2 3 4 5 6 7 8 9 10 11 12 13 14 15 16 17 18 19 20 21 22 2…" at bounding box center [216, 160] width 144 height 121
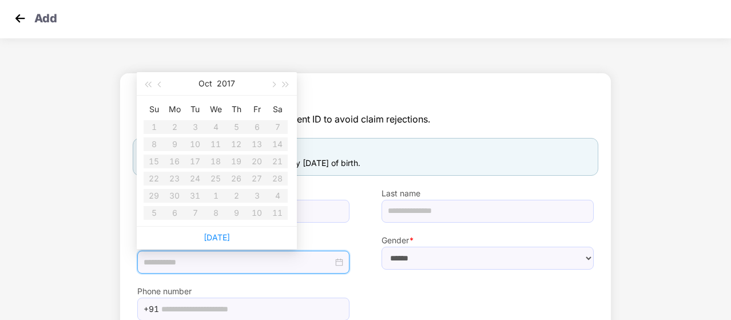
click at [176, 144] on table "Su Mo Tu We Th Fr Sa 1 2 3 4 5 6 7 8 9 10 11 12 13 14 15 16 17 18 19 20 21 22 2…" at bounding box center [216, 160] width 144 height 121
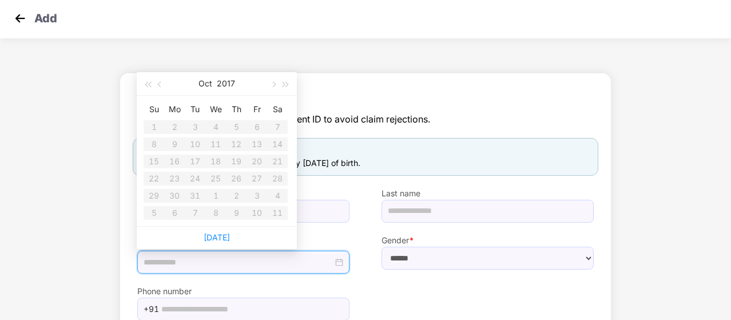
click at [176, 144] on table "Su Mo Tu We Th Fr Sa 1 2 3 4 5 6 7 8 9 10 11 12 13 14 15 16 17 18 19 20 21 22 2…" at bounding box center [216, 160] width 144 height 121
drag, startPoint x: 176, startPoint y: 144, endPoint x: 221, endPoint y: 236, distance: 102.3
click at [221, 236] on div "[DATE] Su Mo Tu We Th Fr Sa 1 2 3 4 5 6 7 8 9 10 11 12 13 14 15 16 17 18 19 20 …" at bounding box center [217, 160] width 160 height 177
click at [221, 236] on link "[DATE]" at bounding box center [217, 237] width 26 height 10
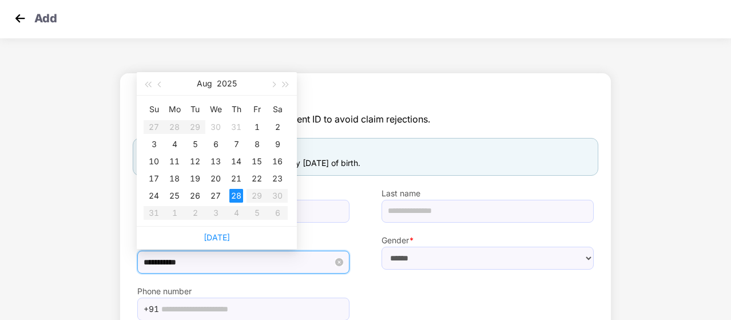
click at [188, 264] on input "**********" at bounding box center [238, 262] width 189 height 13
click at [205, 84] on button "Aug" at bounding box center [204, 83] width 15 height 23
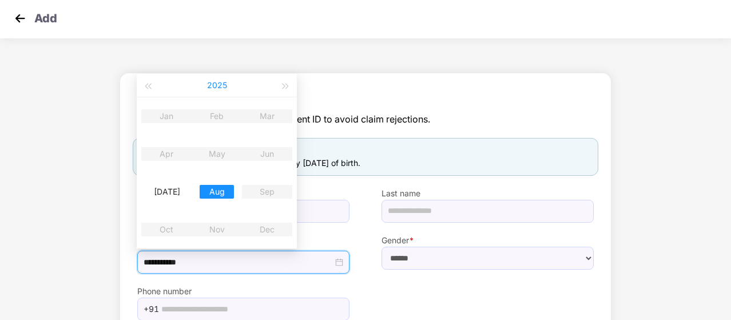
click at [221, 89] on button "2025" at bounding box center [217, 85] width 20 height 23
click at [221, 89] on button "[DATE] - [DATE]" at bounding box center [216, 85] width 45 height 23
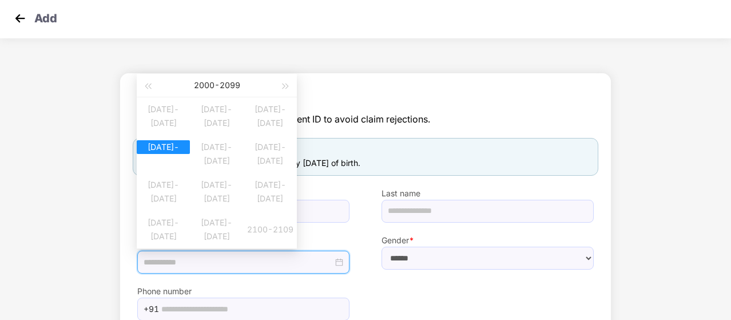
type input "**********"
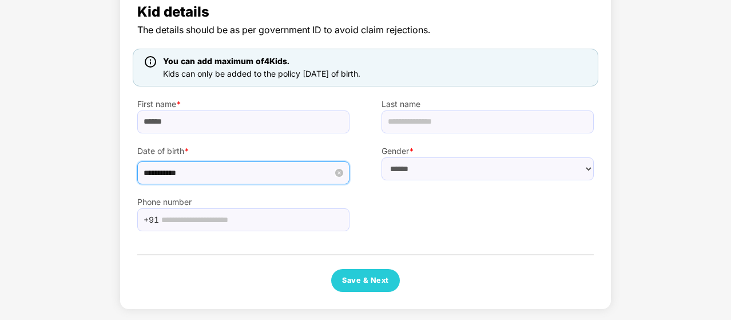
click at [209, 177] on input "**********" at bounding box center [238, 172] width 189 height 13
click at [339, 173] on div at bounding box center [244, 172] width 200 height 13
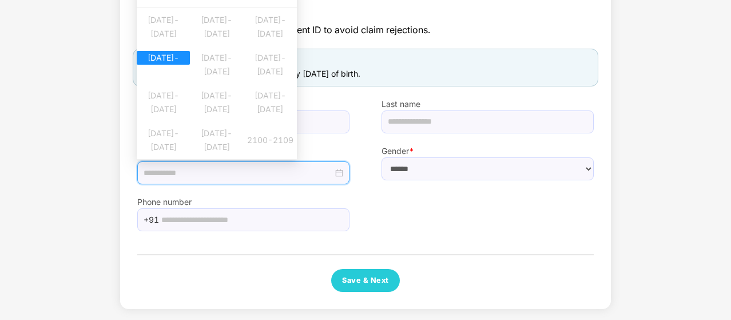
click at [313, 170] on input at bounding box center [238, 172] width 189 height 13
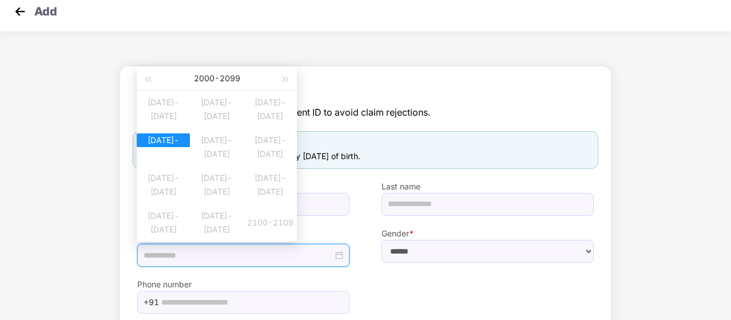
scroll to position [9, 0]
click at [207, 78] on div "[DATE] - [DATE]" at bounding box center [216, 78] width 125 height 23
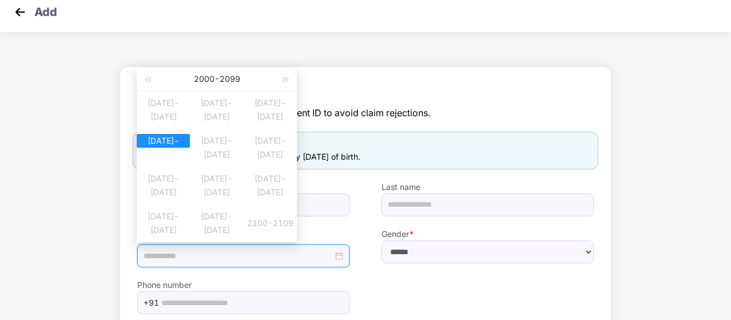
click at [207, 78] on div "[DATE] - [DATE]" at bounding box center [216, 78] width 125 height 23
click at [229, 80] on div "[DATE] - [DATE]" at bounding box center [216, 78] width 125 height 23
type input "**********"
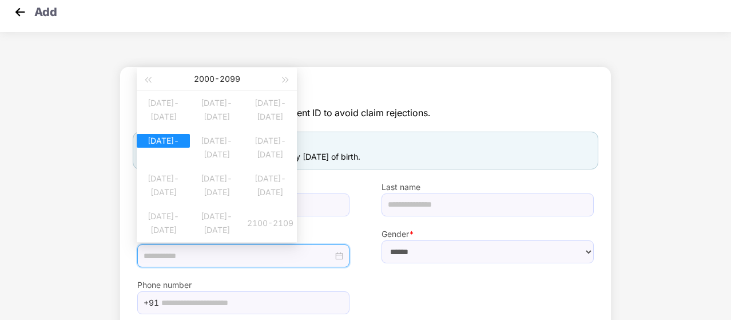
click at [194, 146] on table "[DATE]-[DATE] [DATE]-[DATE] [DATE]-[DATE] [DATE]-[DATE] [DATE]-[DATE] [DATE]-[D…" at bounding box center [217, 166] width 160 height 151
click at [266, 108] on table "[DATE]-[DATE] [DATE]-[DATE] [DATE]-[DATE] [DATE]-[DATE] [DATE]-[DATE] [DATE]-[D…" at bounding box center [217, 166] width 160 height 151
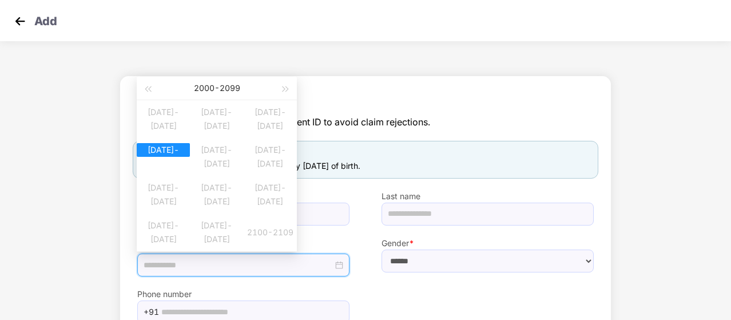
scroll to position [92, 0]
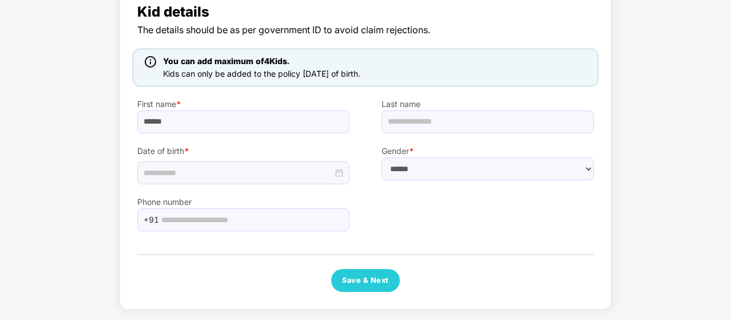
click at [489, 31] on span "The details should be as per government ID to avoid claim rejections." at bounding box center [365, 30] width 456 height 14
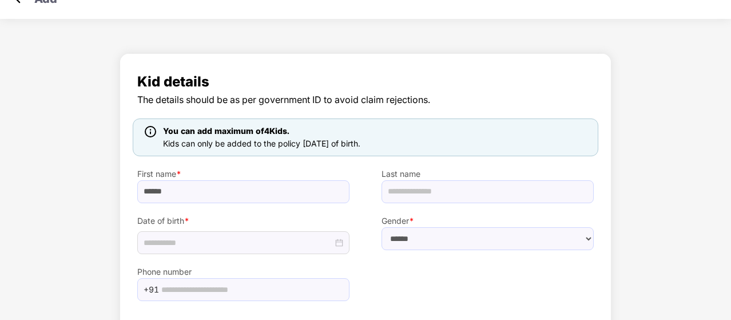
scroll to position [2, 0]
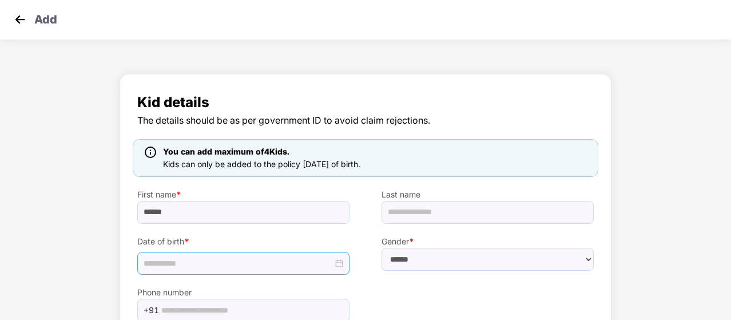
click at [212, 258] on input at bounding box center [238, 263] width 189 height 13
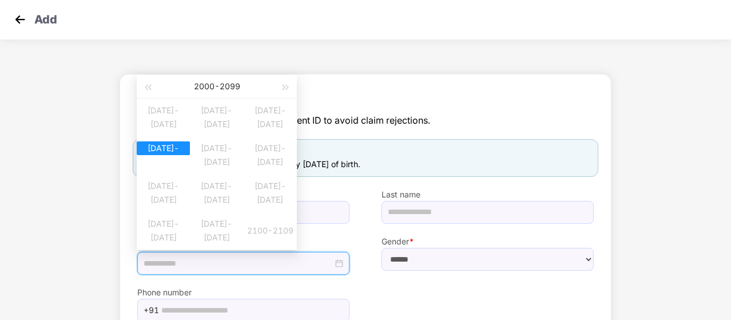
type input "**********"
click at [284, 87] on span "button" at bounding box center [286, 87] width 6 height 6
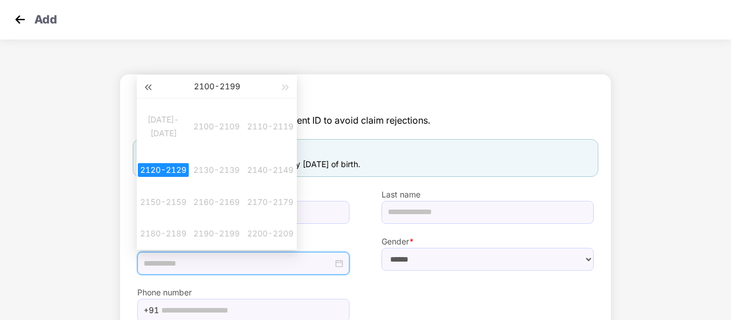
click at [146, 86] on span "button" at bounding box center [148, 87] width 6 height 6
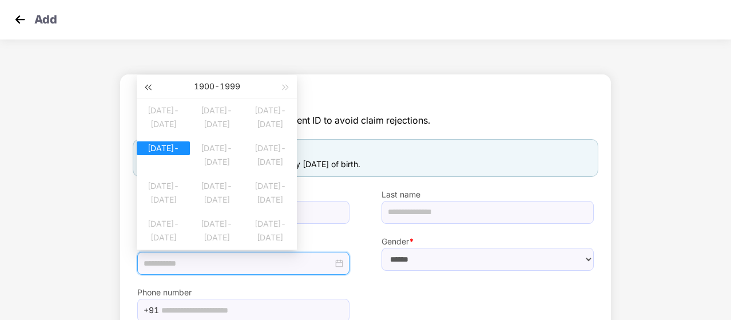
click at [146, 86] on span "button" at bounding box center [148, 87] width 6 height 6
click at [285, 89] on span "button" at bounding box center [286, 87] width 6 height 6
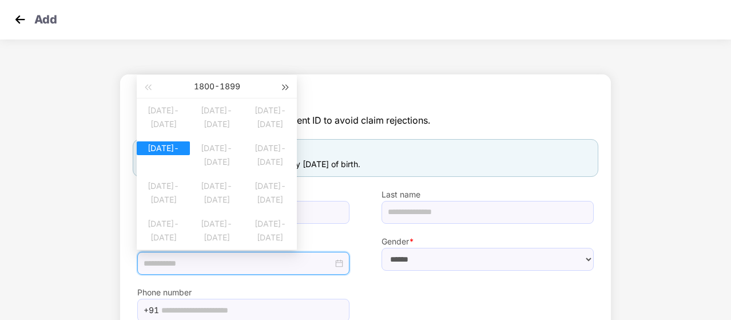
click at [285, 89] on span "button" at bounding box center [286, 87] width 6 height 6
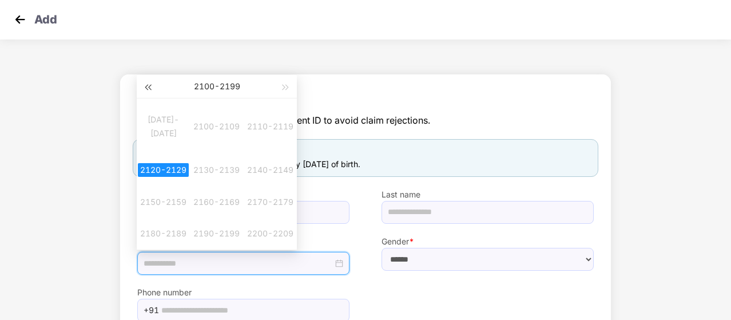
click at [147, 85] on span "button" at bounding box center [148, 87] width 6 height 6
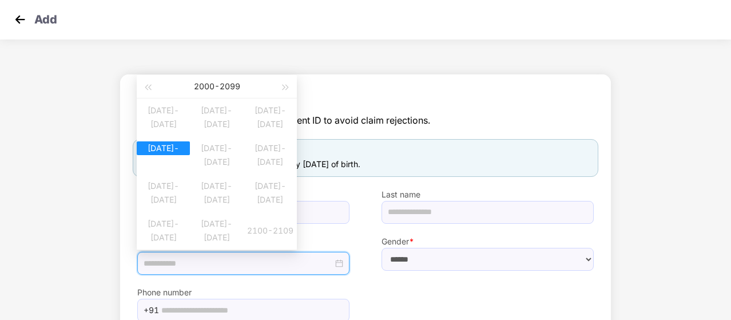
type input "**********"
click at [156, 153] on div "[DATE]-[DATE]" at bounding box center [163, 148] width 53 height 14
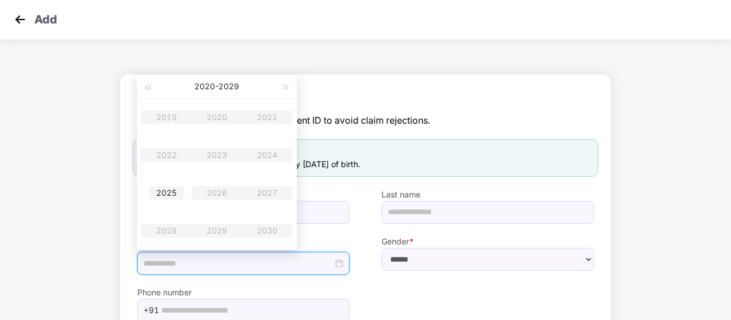
type input "**********"
click at [174, 156] on table "2019 2020 2021 2022 2023 2024 2025 2026 2027 2028 2029 2030" at bounding box center [216, 175] width 151 height 151
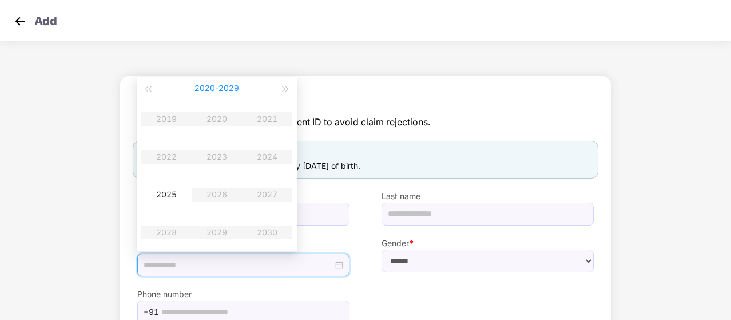
click at [210, 87] on button "[DATE] - [DATE]" at bounding box center [216, 88] width 45 height 23
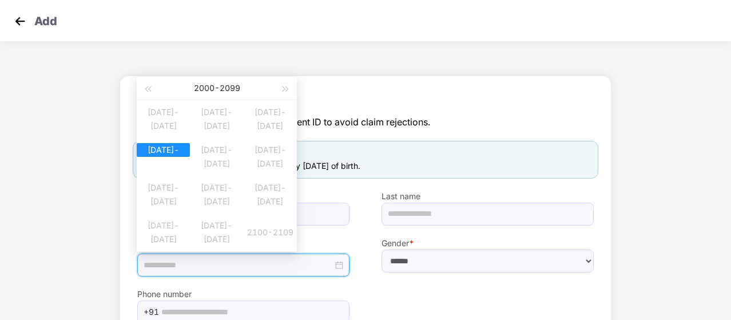
type input "**********"
click at [200, 87] on div "[DATE] - [DATE]" at bounding box center [216, 88] width 125 height 23
click at [233, 89] on div "[DATE] - [DATE]" at bounding box center [216, 88] width 125 height 23
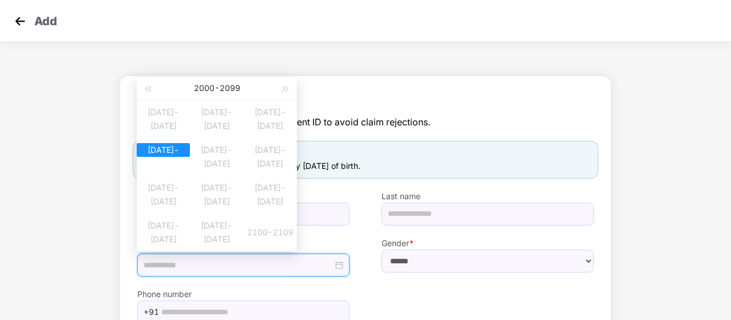
type input "**********"
click at [173, 155] on div "[DATE]-[DATE]" at bounding box center [163, 150] width 53 height 14
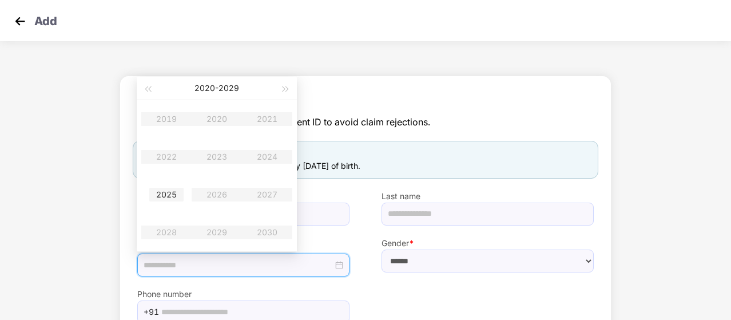
type input "**********"
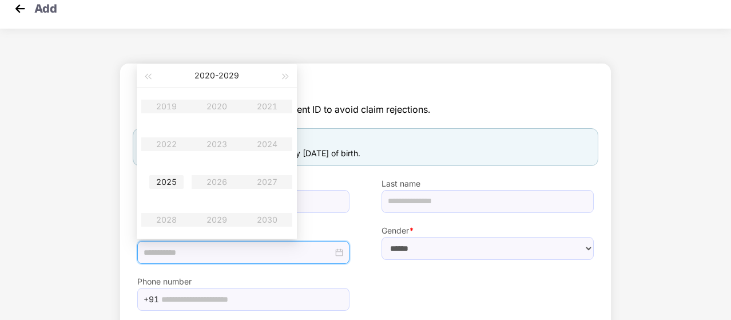
scroll to position [11, 0]
click at [164, 109] on table "2019 2020 2021 2022 2023 2024 2025 2026 2027 2028 2029 2030" at bounding box center [216, 164] width 151 height 151
click at [212, 73] on button "[DATE] - [DATE]" at bounding box center [216, 77] width 45 height 23
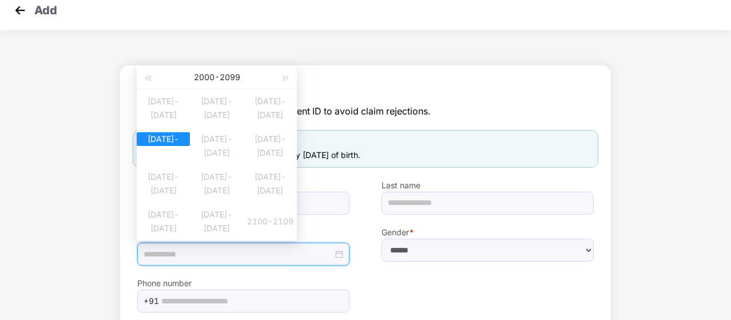
type input "**********"
click at [148, 145] on div "[DATE]-[DATE]" at bounding box center [163, 139] width 53 height 14
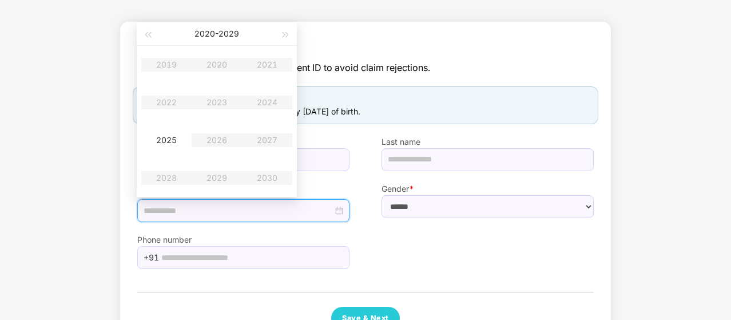
scroll to position [0, 0]
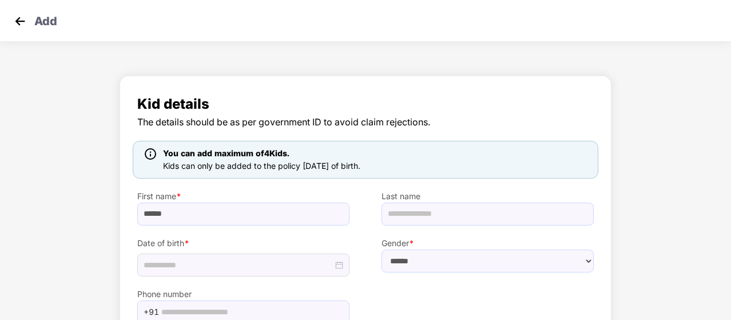
click at [472, 175] on div "You can add maximum of 4 Kids. Kids can only be added to the policy [DATE] of b…" at bounding box center [365, 160] width 465 height 38
click at [209, 208] on input "******" at bounding box center [243, 213] width 212 height 23
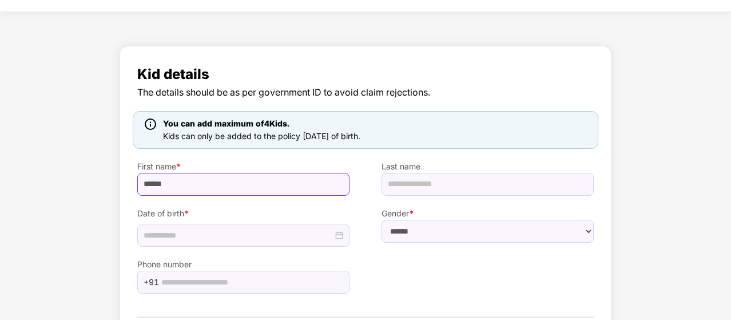
scroll to position [76, 0]
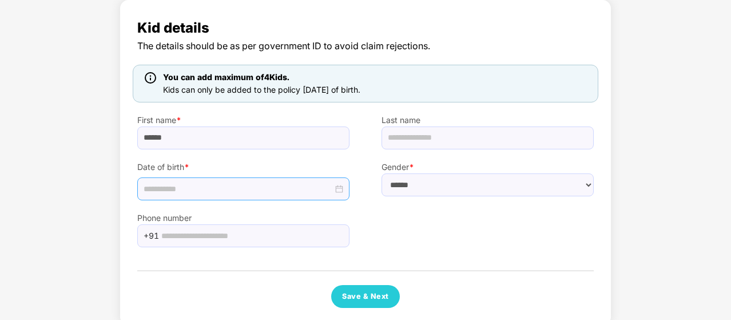
click at [220, 196] on div at bounding box center [243, 188] width 212 height 23
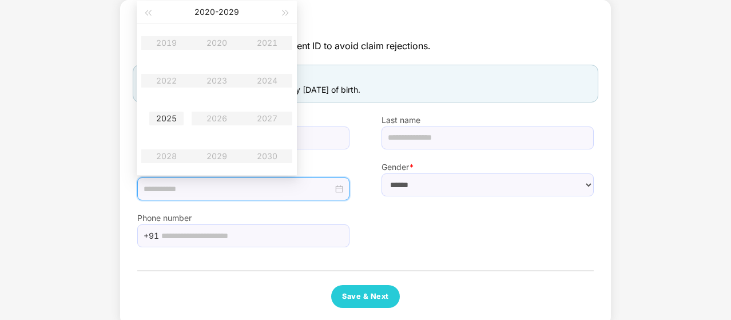
type input "**********"
click at [167, 118] on div "2025" at bounding box center [166, 119] width 34 height 14
drag, startPoint x: 149, startPoint y: 10, endPoint x: 212, endPoint y: 11, distance: 62.9
click at [212, 11] on div "2025" at bounding box center [217, 12] width 160 height 23
click at [212, 11] on button "2025" at bounding box center [217, 12] width 20 height 23
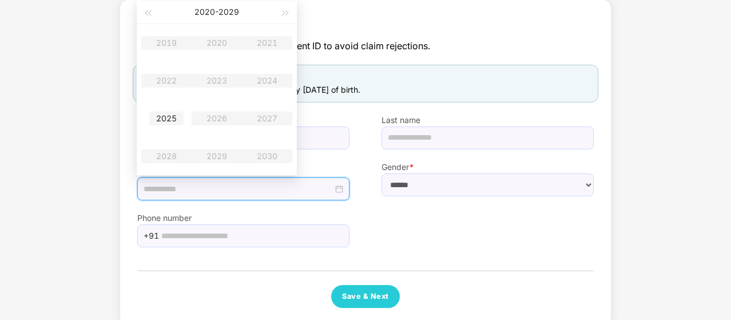
type input "**********"
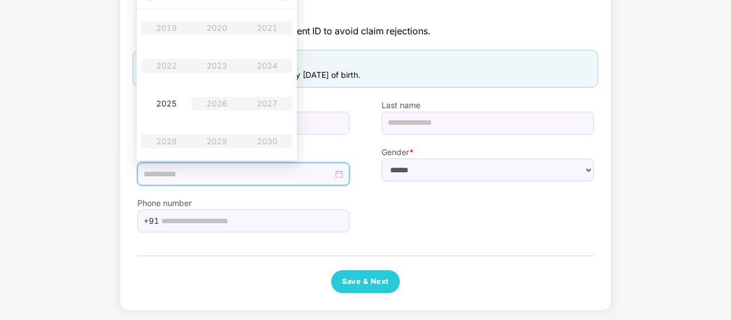
scroll to position [92, 0]
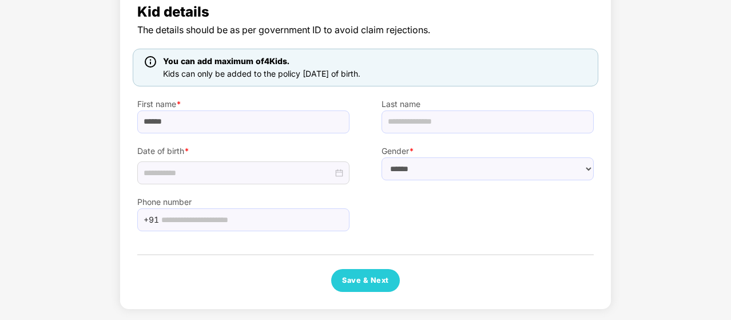
click at [409, 209] on div "Phone number +91" at bounding box center [365, 207] width 488 height 47
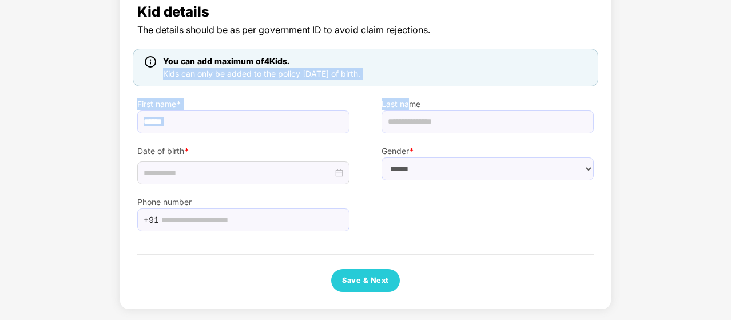
drag, startPoint x: 162, startPoint y: 74, endPoint x: 407, endPoint y: 89, distance: 245.8
click at [407, 89] on div "Kid details The details should be as per government ID to avoid claim rejection…" at bounding box center [365, 146] width 456 height 290
click at [399, 69] on div "You can add maximum of 4 Kids. Kids can only be added to the policy [DATE] of b…" at bounding box center [365, 68] width 465 height 38
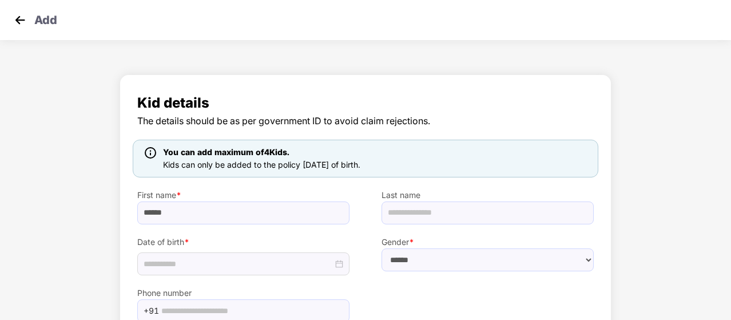
scroll to position [0, 0]
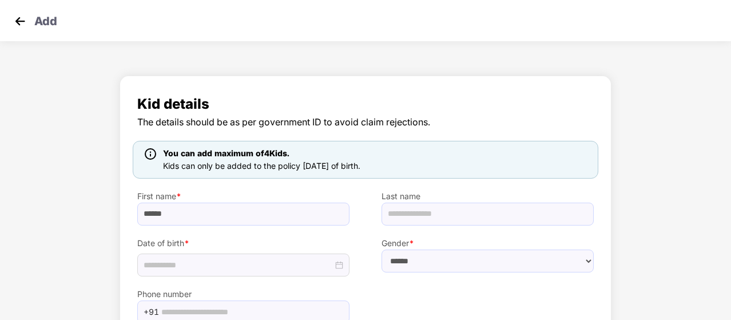
click at [23, 22] on img at bounding box center [19, 21] width 17 height 17
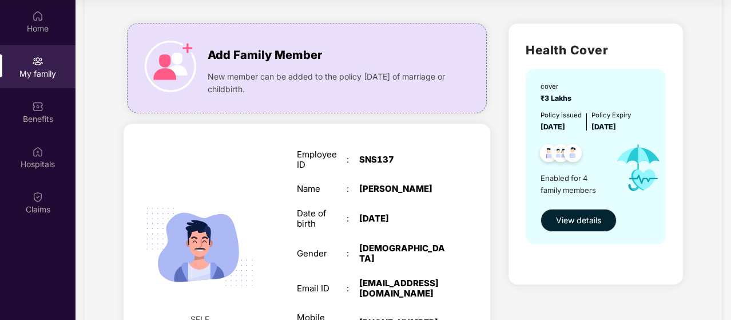
scroll to position [42, 0]
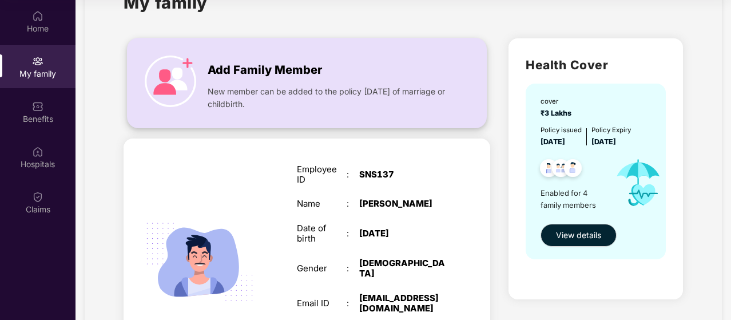
click at [223, 82] on div "New member can be added to the policy [DATE] of marriage or childbirth." at bounding box center [329, 94] width 243 height 31
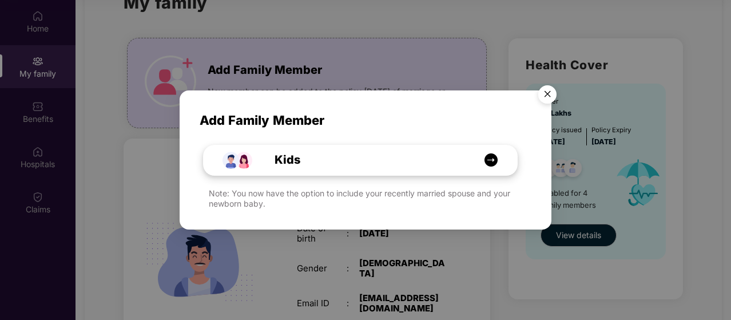
click at [493, 162] on img at bounding box center [491, 160] width 14 height 14
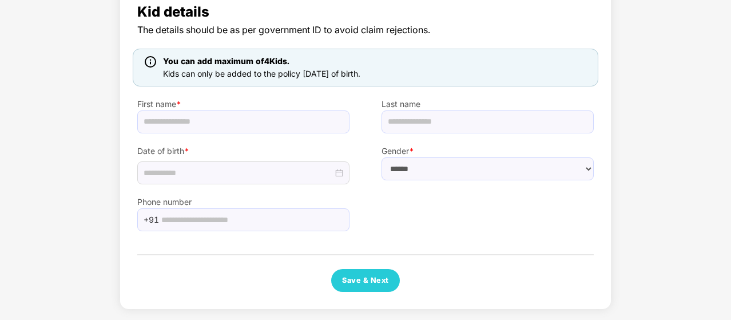
scroll to position [91, 0]
